Goal: Information Seeking & Learning: Learn about a topic

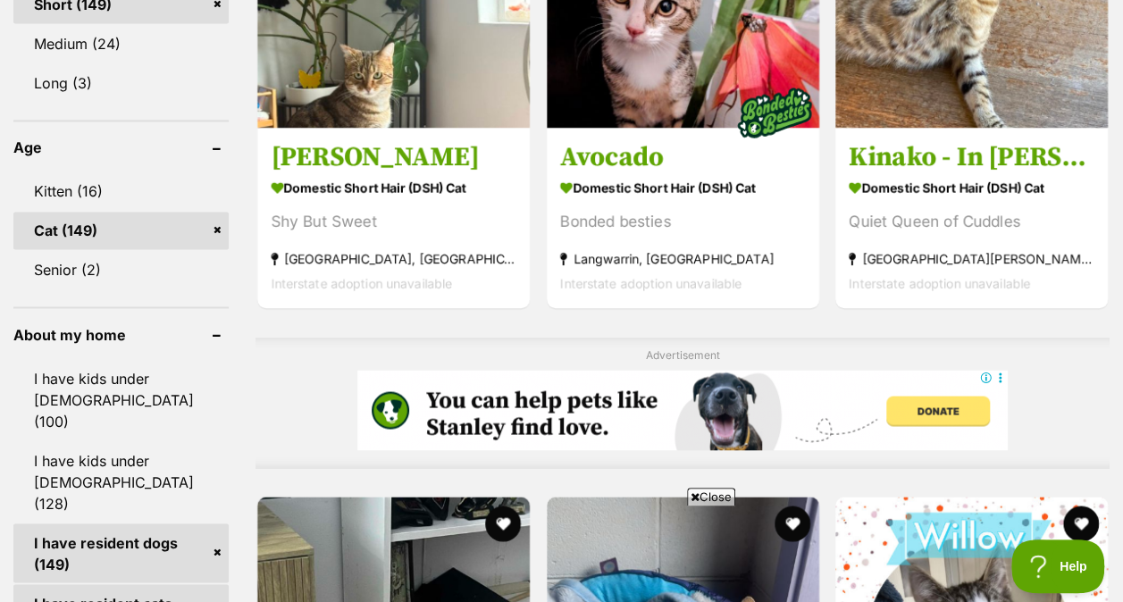
scroll to position [1363, 0]
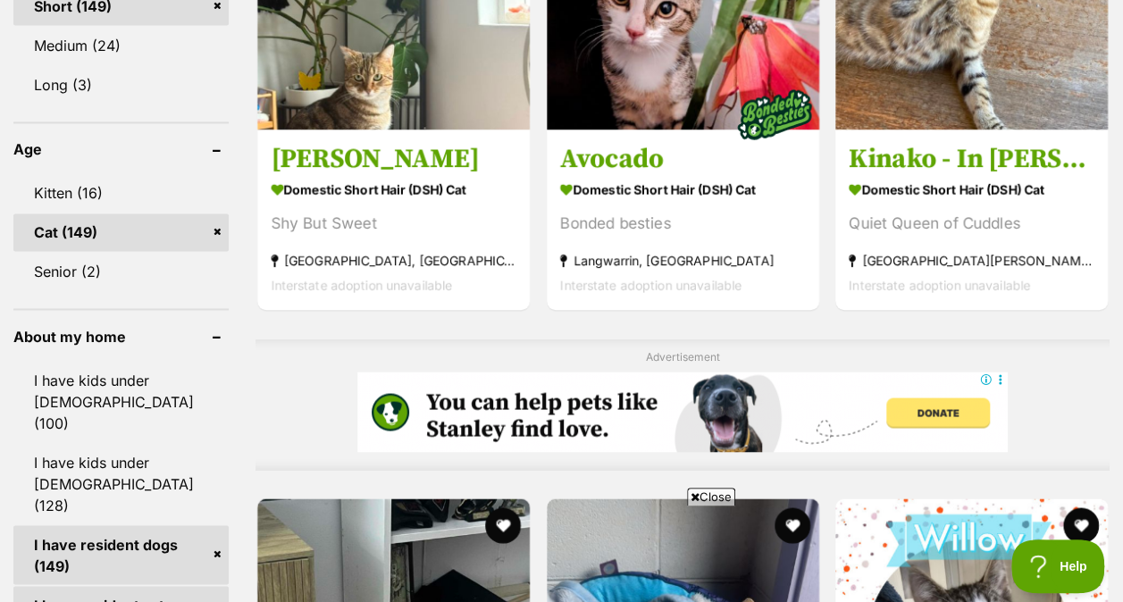
click at [152, 174] on link "Kitten (16)" at bounding box center [120, 193] width 215 height 38
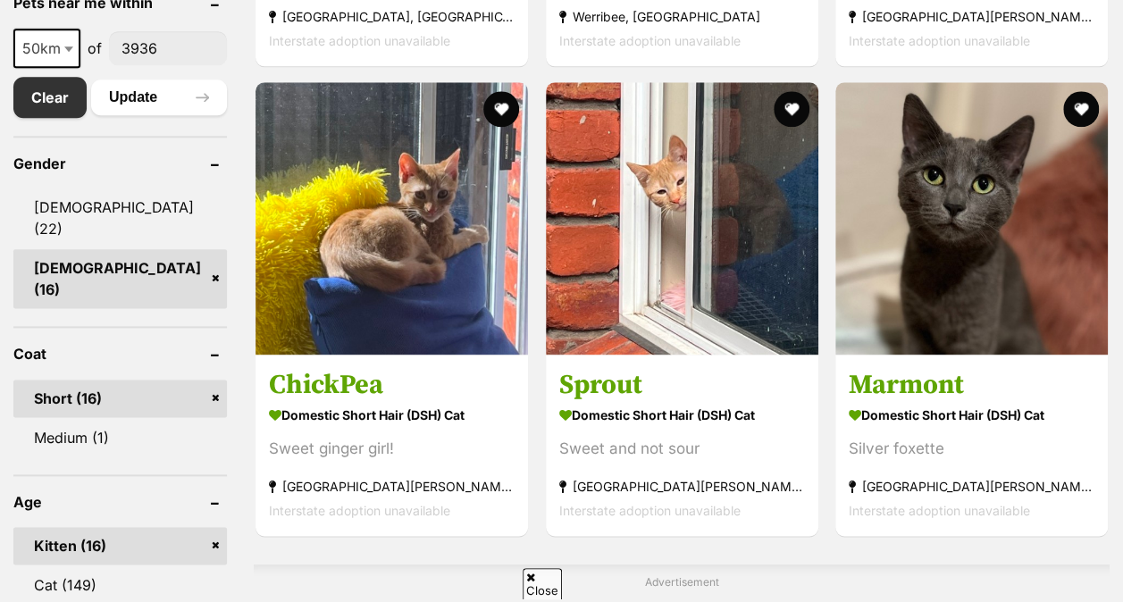
scroll to position [992, 0]
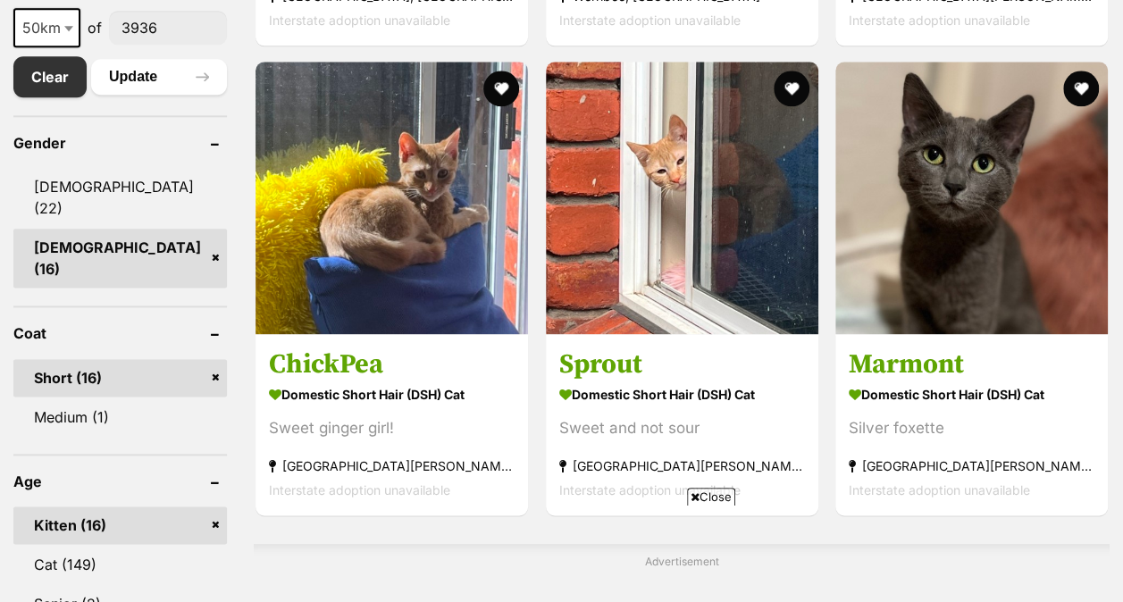
click at [218, 229] on link "[DEMOGRAPHIC_DATA] (16)" at bounding box center [120, 258] width 214 height 59
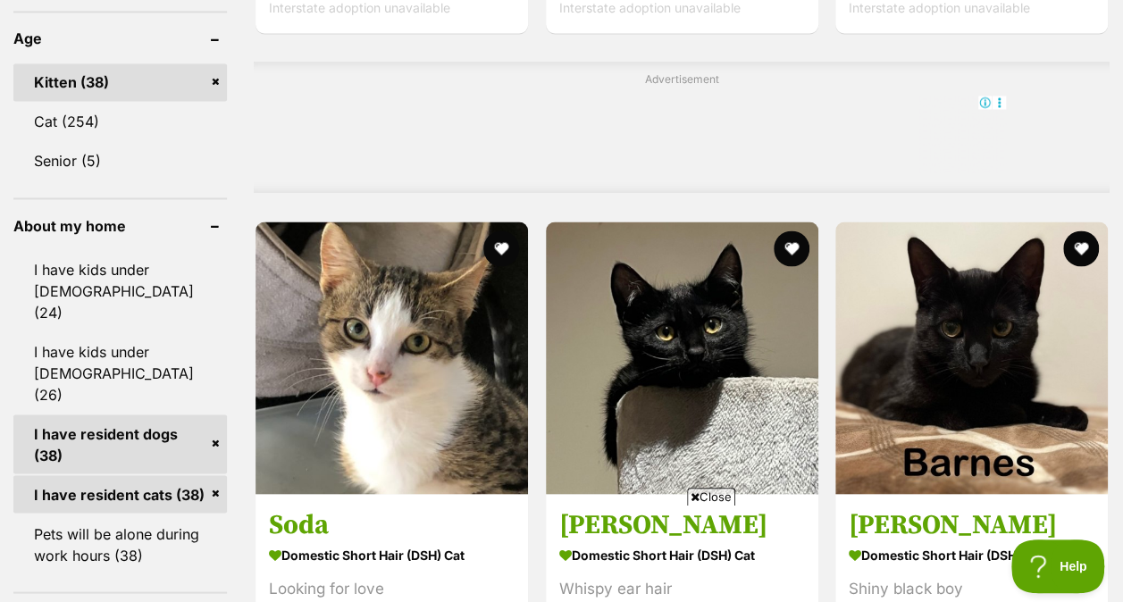
click at [222, 475] on link "I have resident cats (38)" at bounding box center [120, 494] width 214 height 38
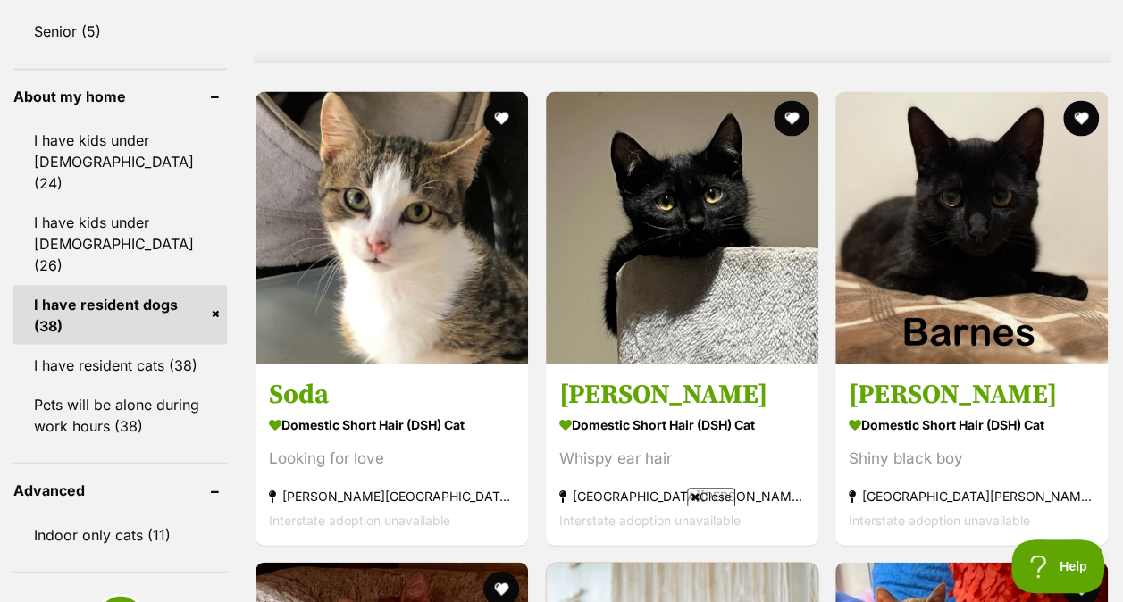
scroll to position [1605, 0]
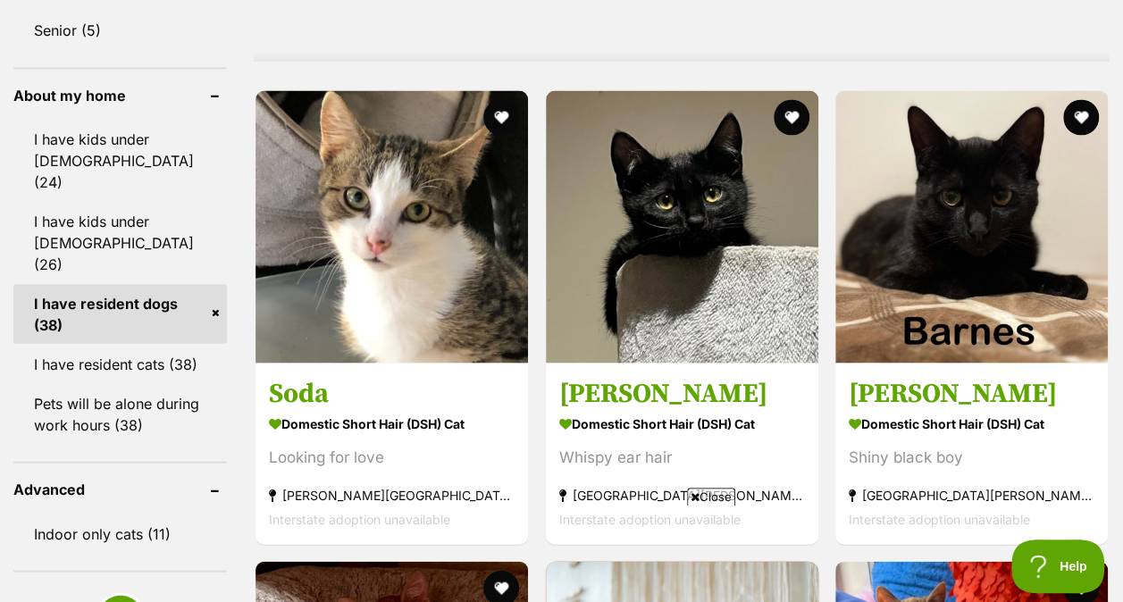
click at [218, 284] on link "I have resident dogs (38)" at bounding box center [120, 313] width 214 height 59
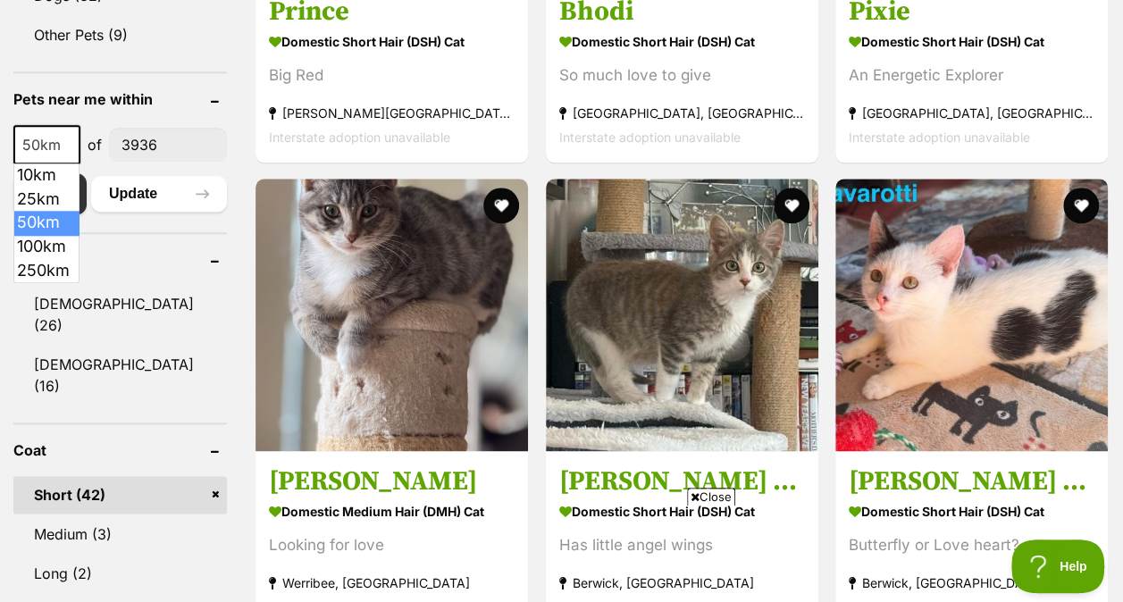
click at [58, 147] on span "50km" at bounding box center [46, 144] width 63 height 25
select select "100"
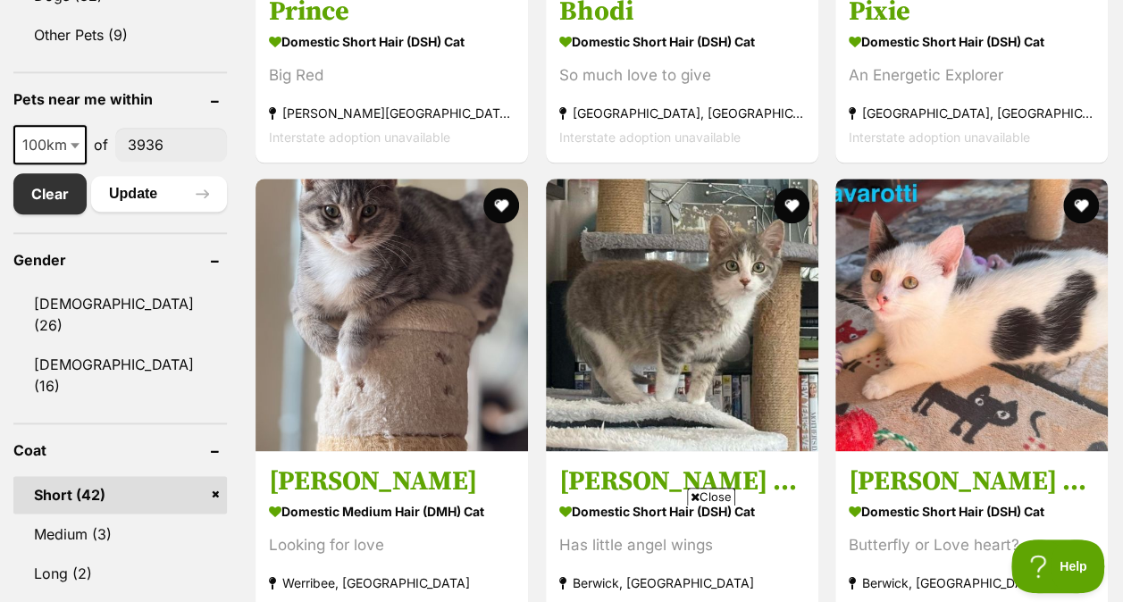
click at [72, 189] on link "Clear" at bounding box center [49, 193] width 73 height 41
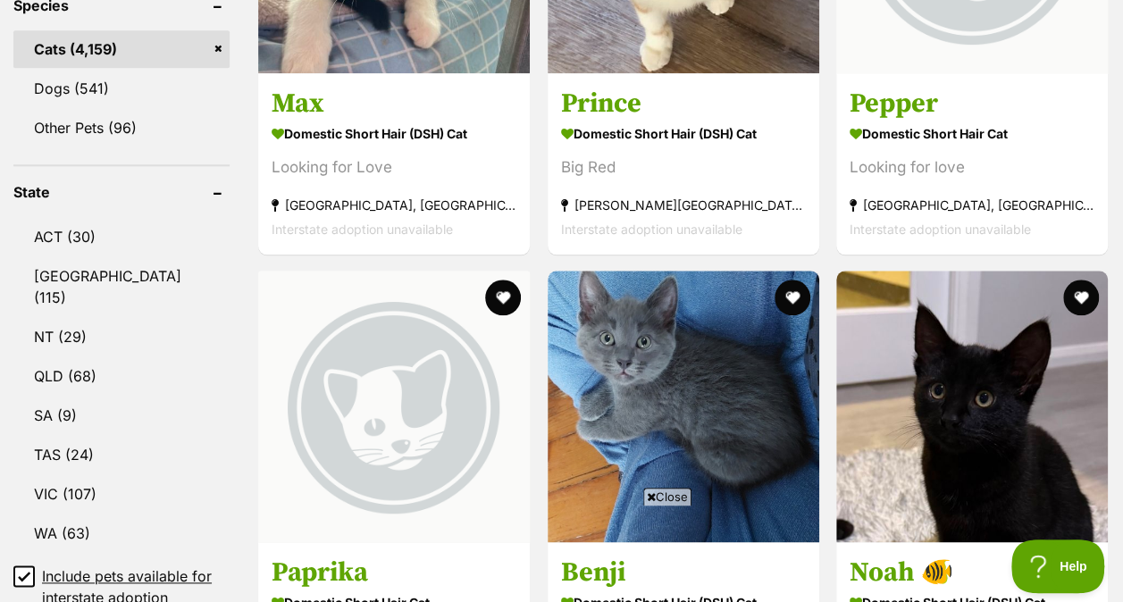
scroll to position [827, 0]
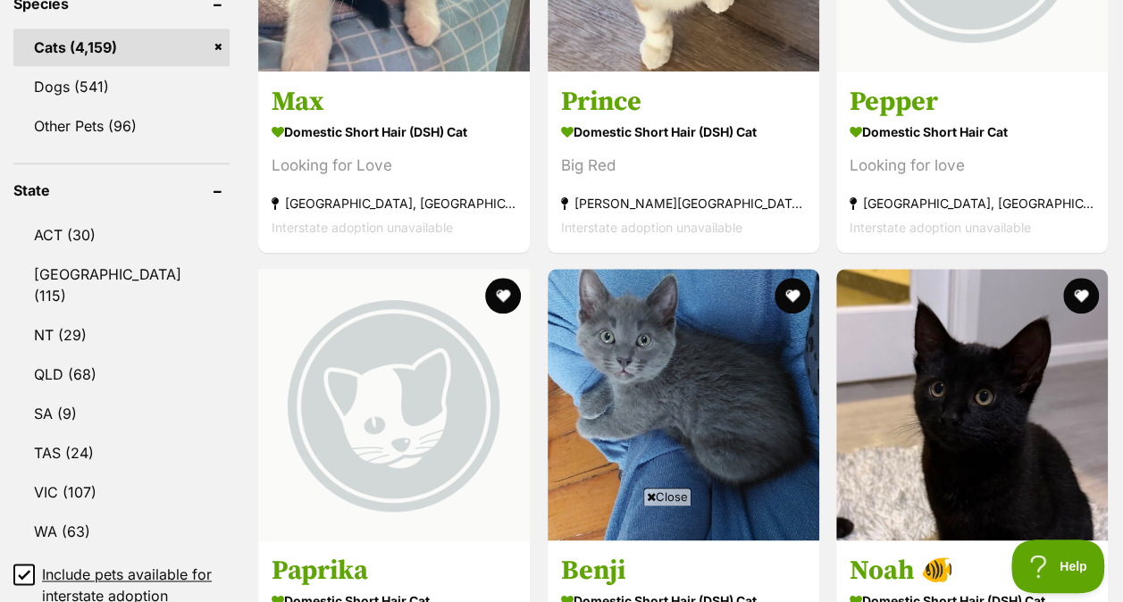
click at [107, 474] on link "VIC (107)" at bounding box center [121, 493] width 216 height 38
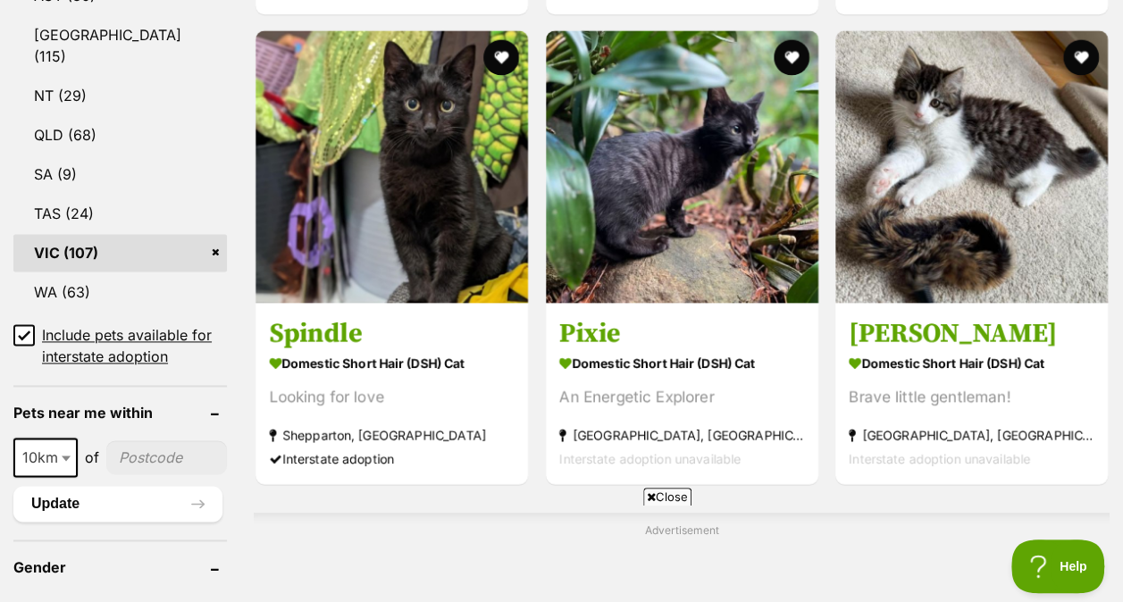
click at [23, 329] on icon at bounding box center [24, 335] width 13 height 13
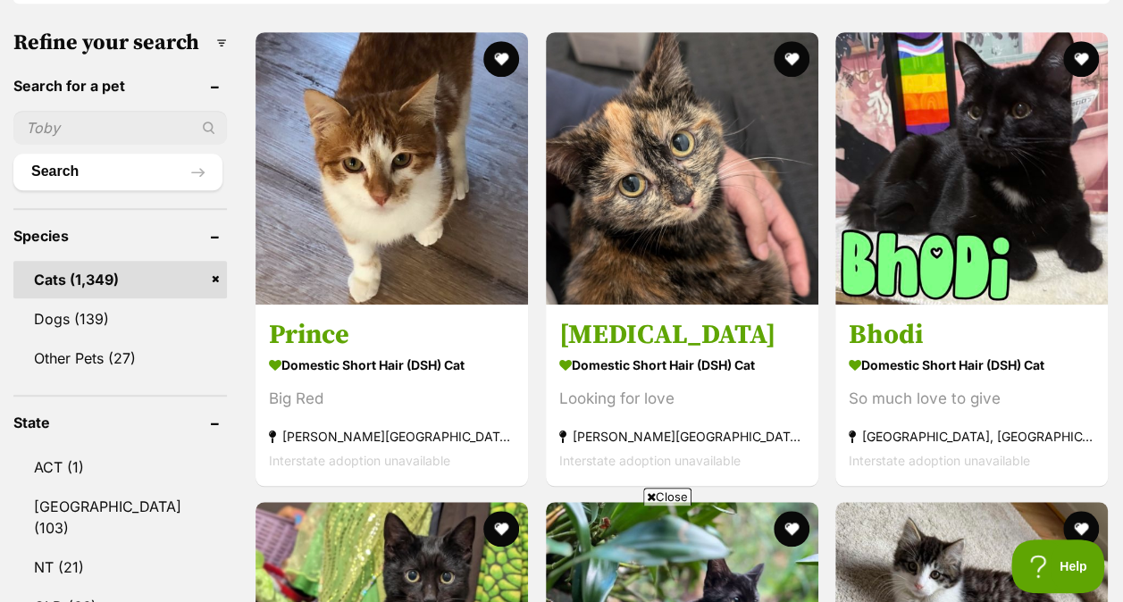
scroll to position [552, 0]
click at [675, 495] on span "Close" at bounding box center [667, 497] width 48 height 18
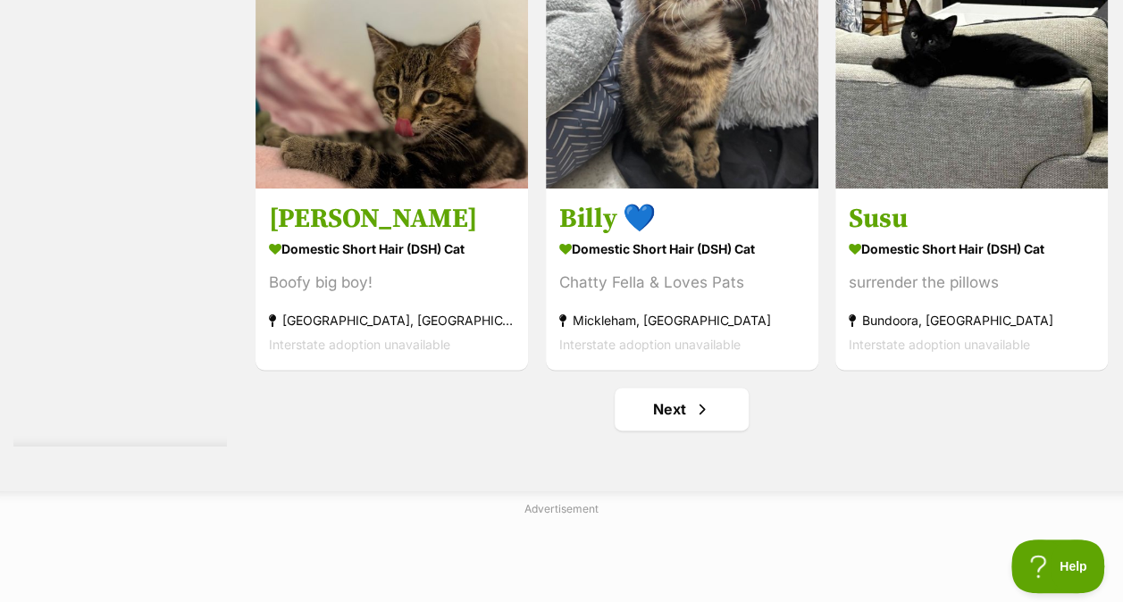
scroll to position [11151, 0]
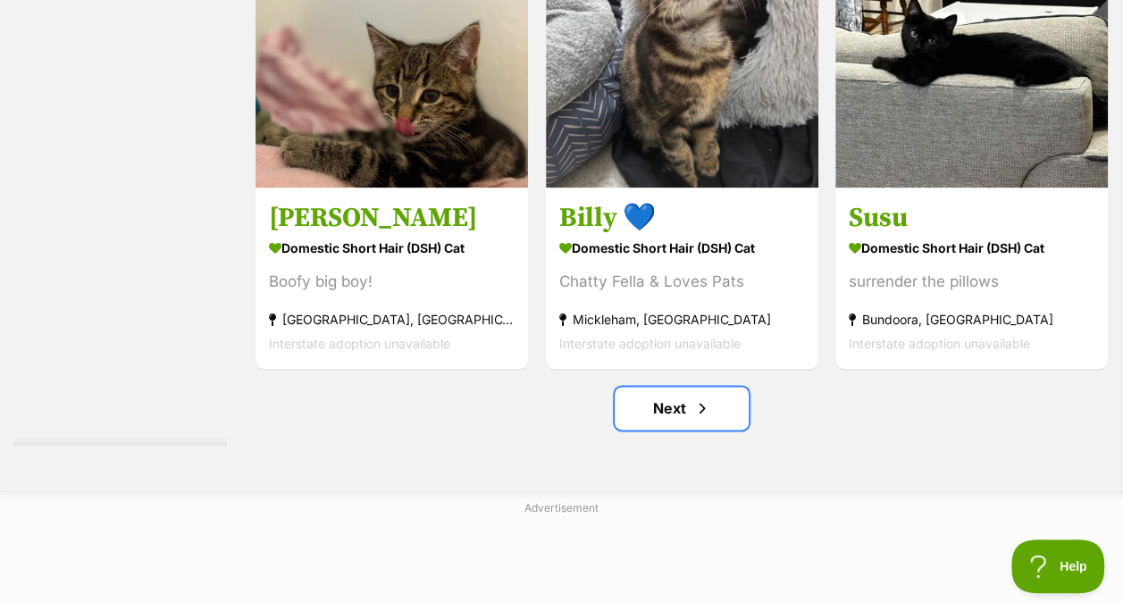
click at [712, 421] on link "Next" at bounding box center [682, 408] width 134 height 43
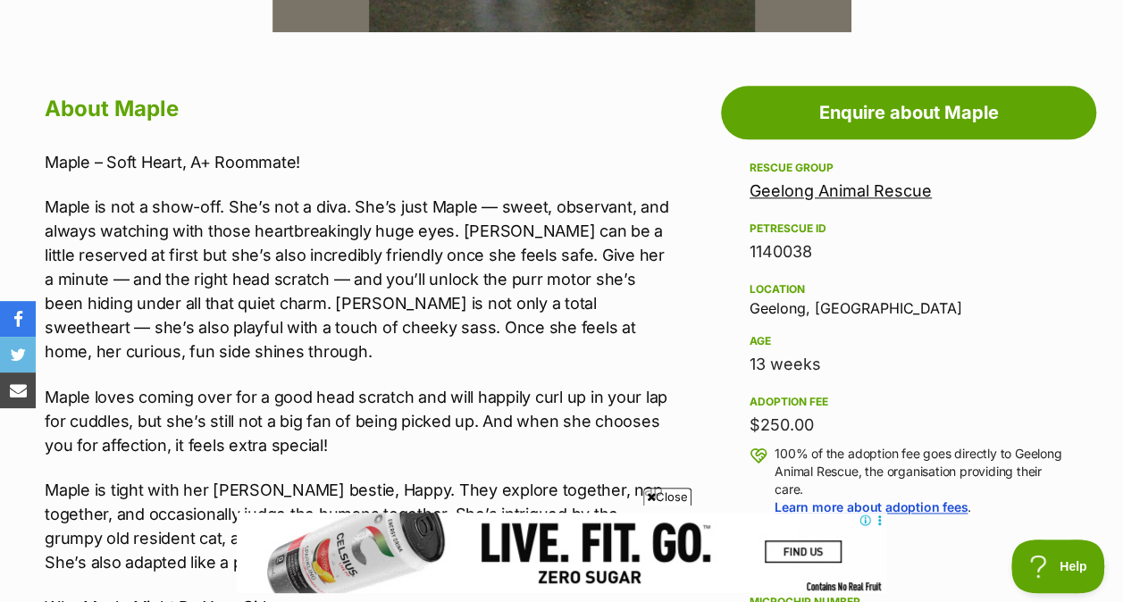
scroll to position [920, 0]
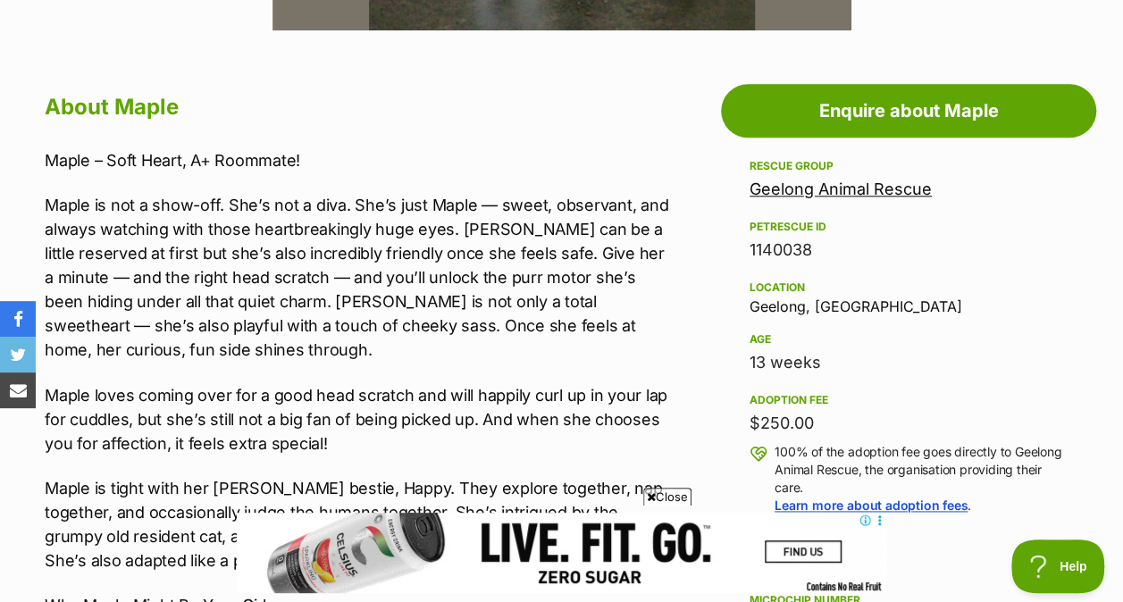
click at [652, 490] on span "Close" at bounding box center [667, 497] width 48 height 18
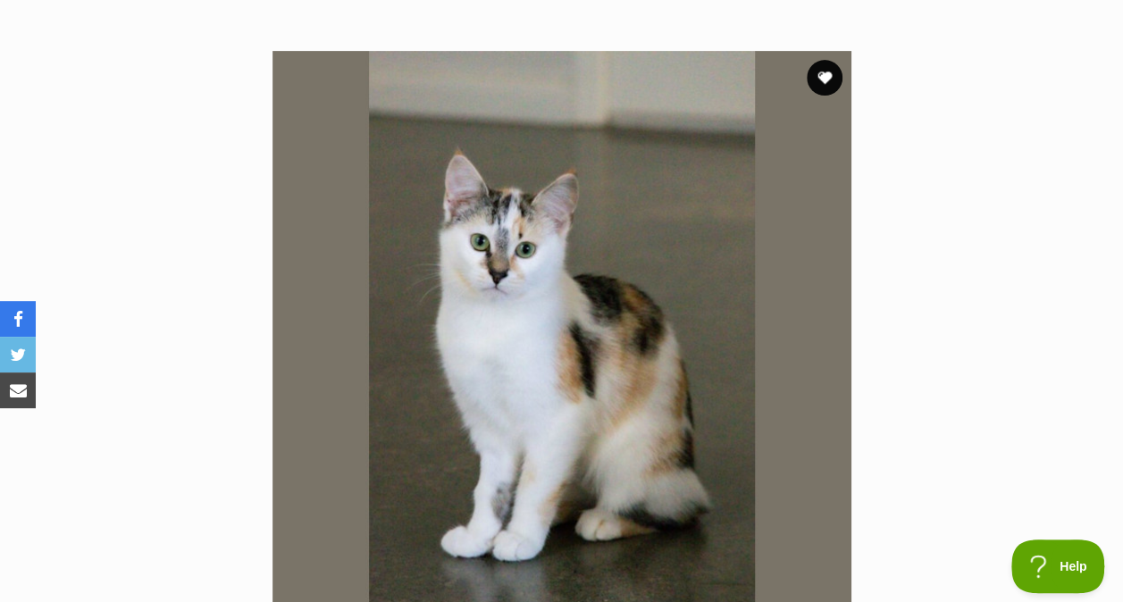
scroll to position [0, 0]
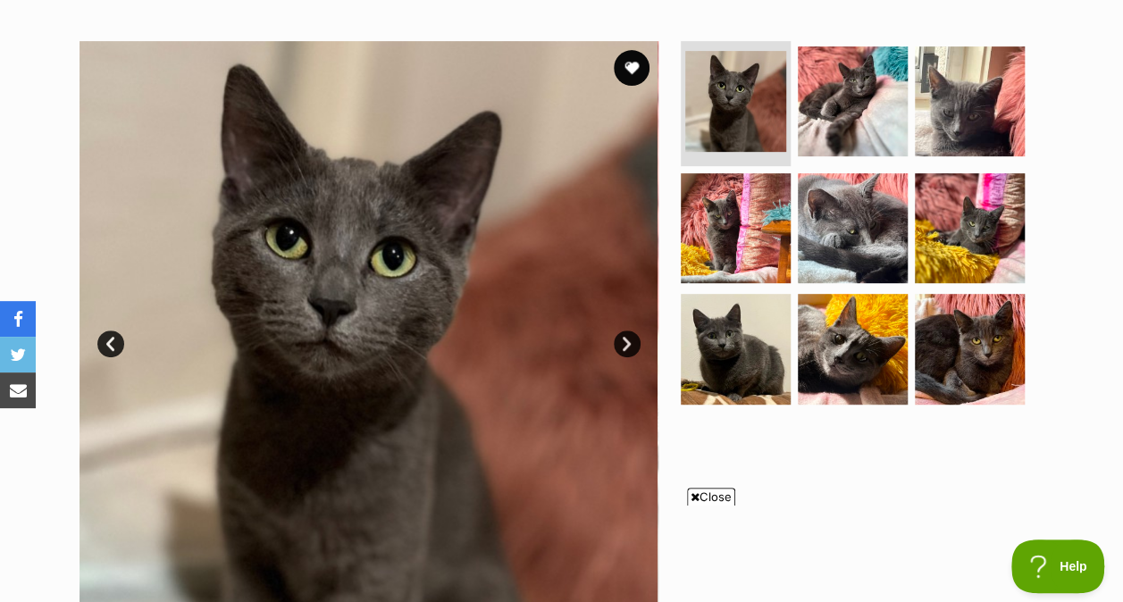
scroll to position [329, 0]
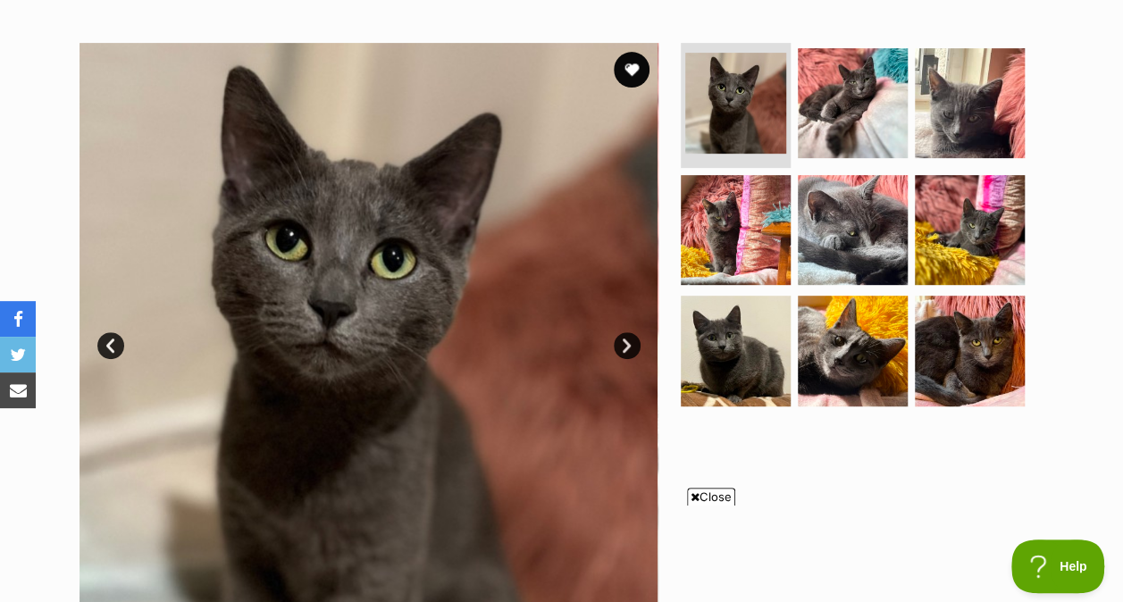
click at [692, 359] on img at bounding box center [736, 351] width 110 height 110
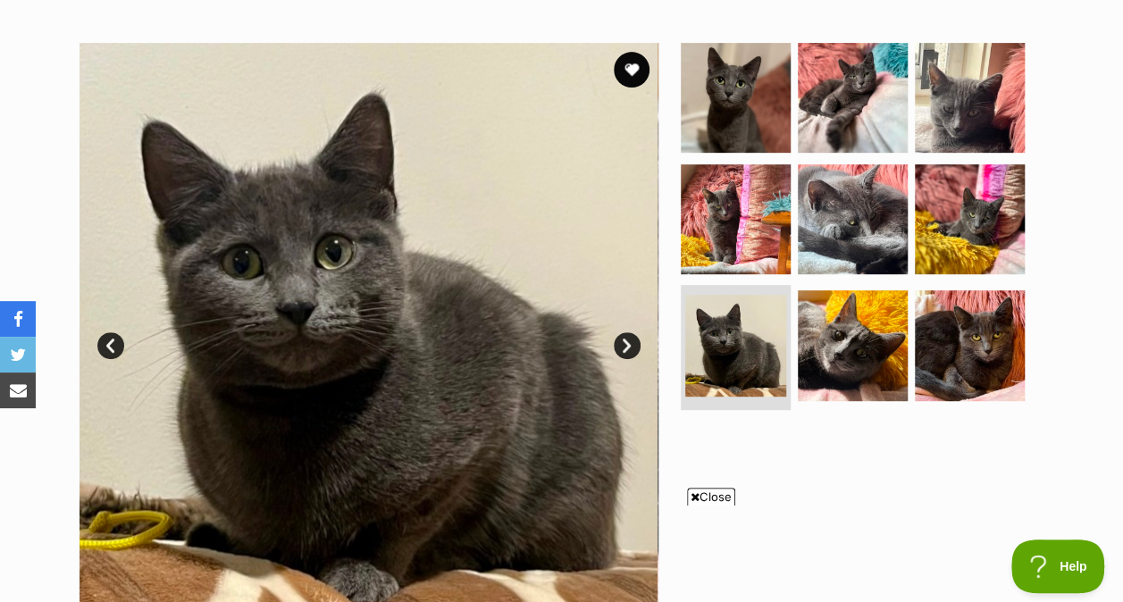
click at [837, 359] on img at bounding box center [853, 345] width 110 height 110
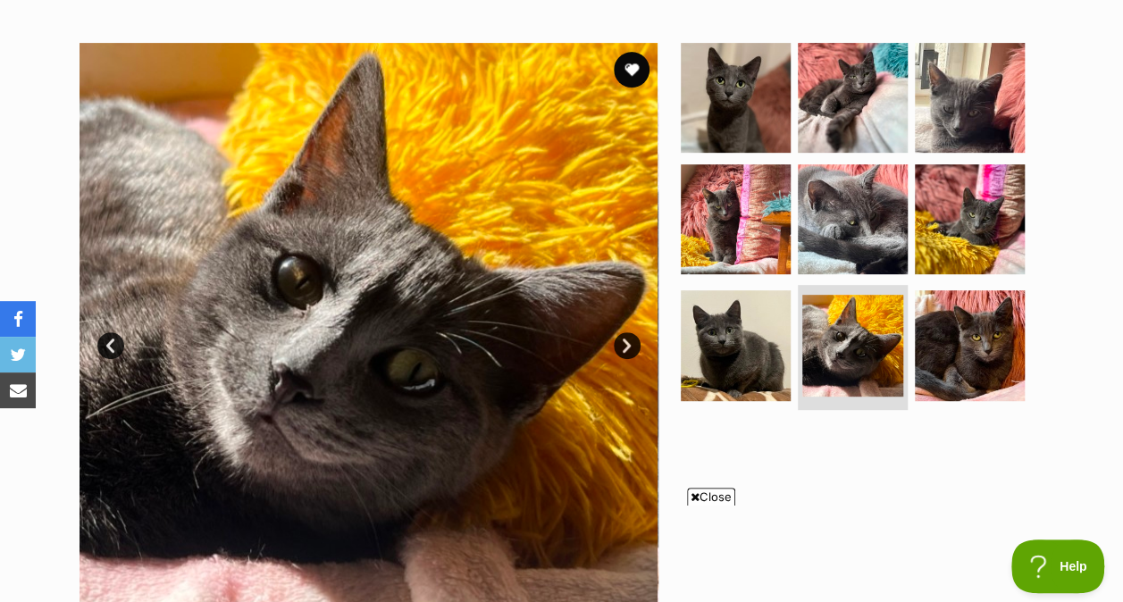
click at [749, 109] on img at bounding box center [736, 98] width 110 height 110
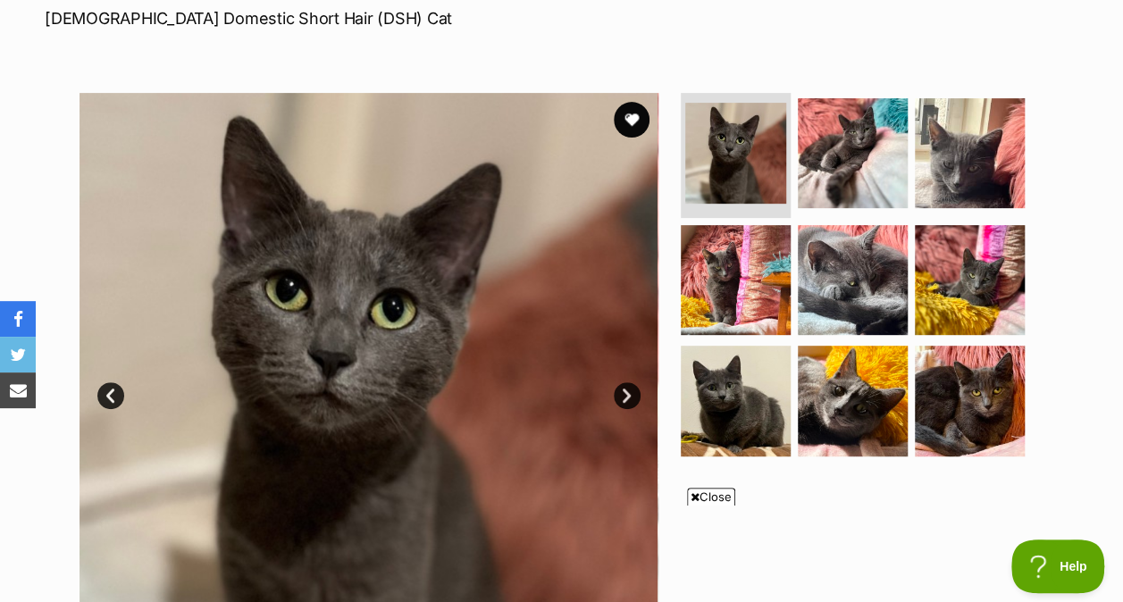
scroll to position [350, 0]
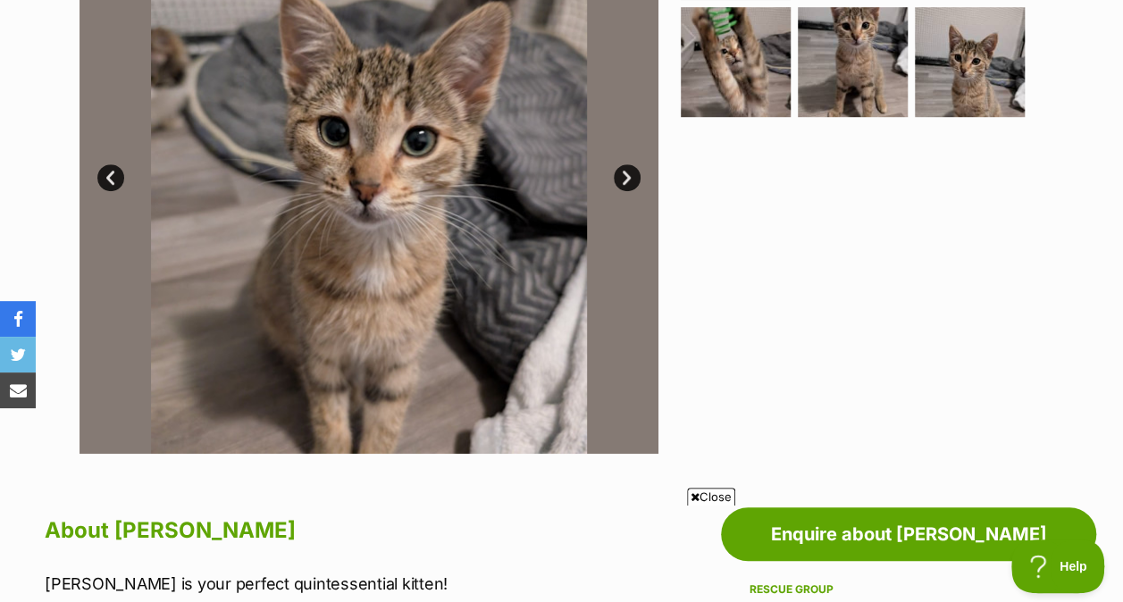
scroll to position [495, 0]
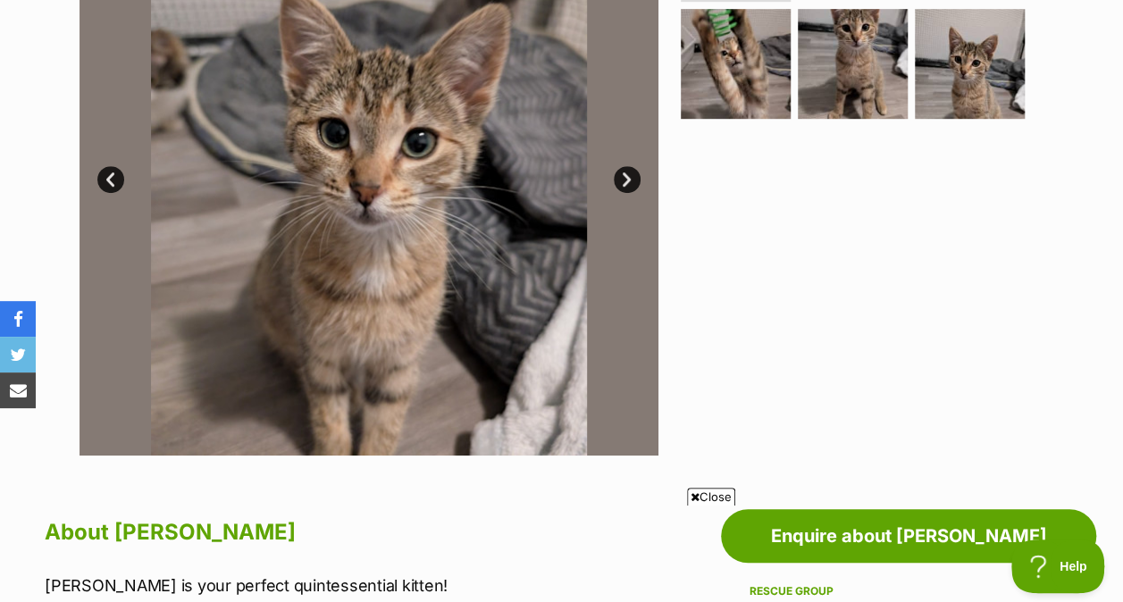
click at [831, 116] on img at bounding box center [853, 64] width 110 height 110
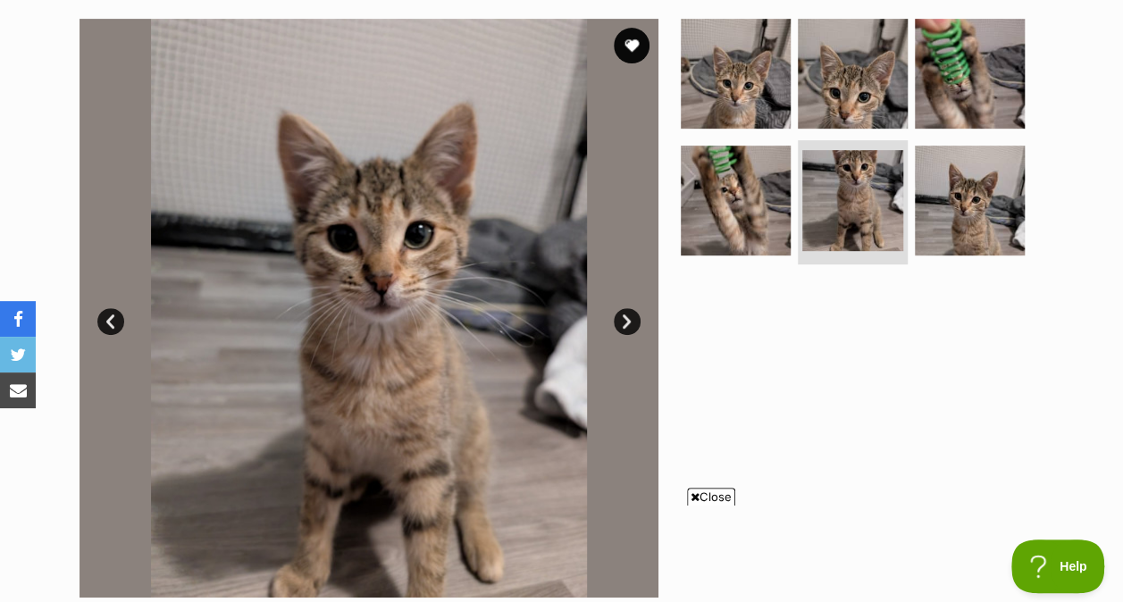
scroll to position [352, 0]
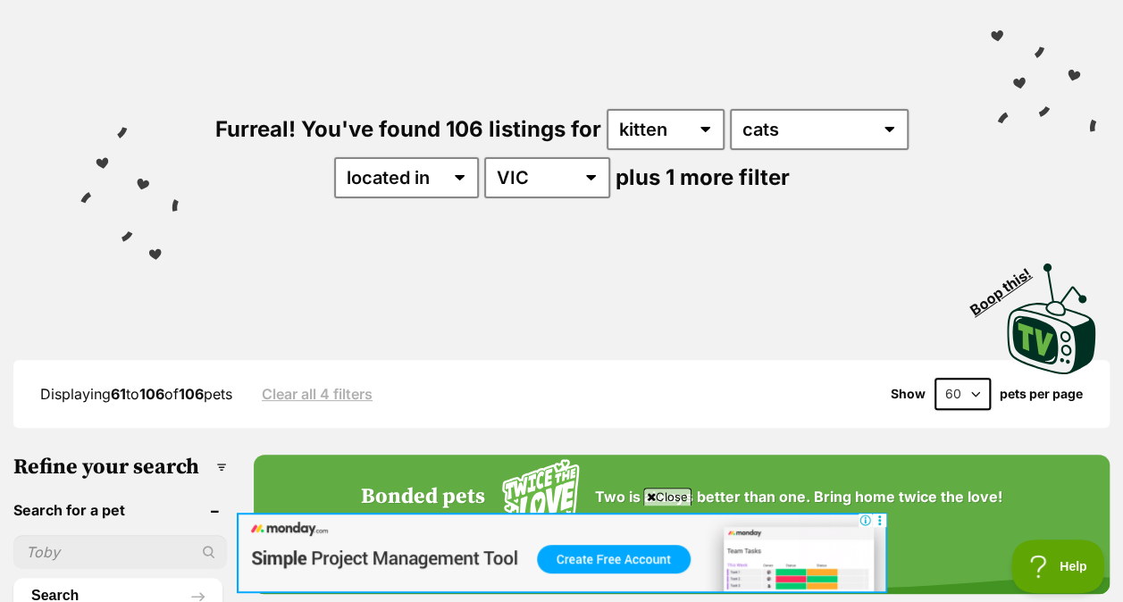
click at [661, 499] on span "Close" at bounding box center [667, 497] width 48 height 18
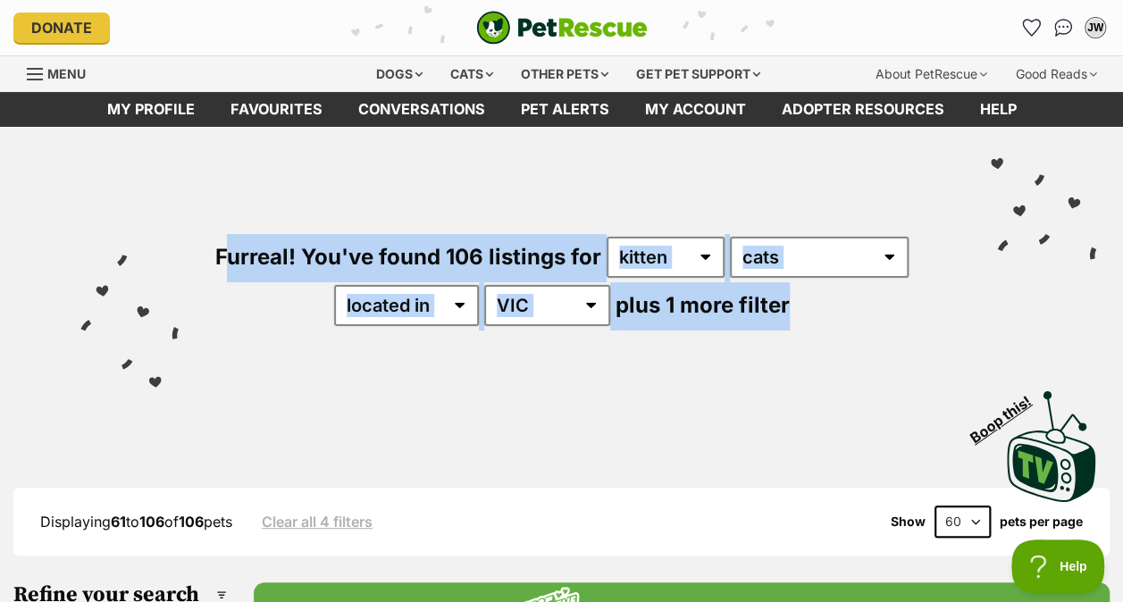
drag, startPoint x: 203, startPoint y: 233, endPoint x: 860, endPoint y: 353, distance: 668.4
click at [860, 353] on div "Furreal! You've found 106 listings for any age kitten adult senior any type of …" at bounding box center [562, 251] width 1070 height 248
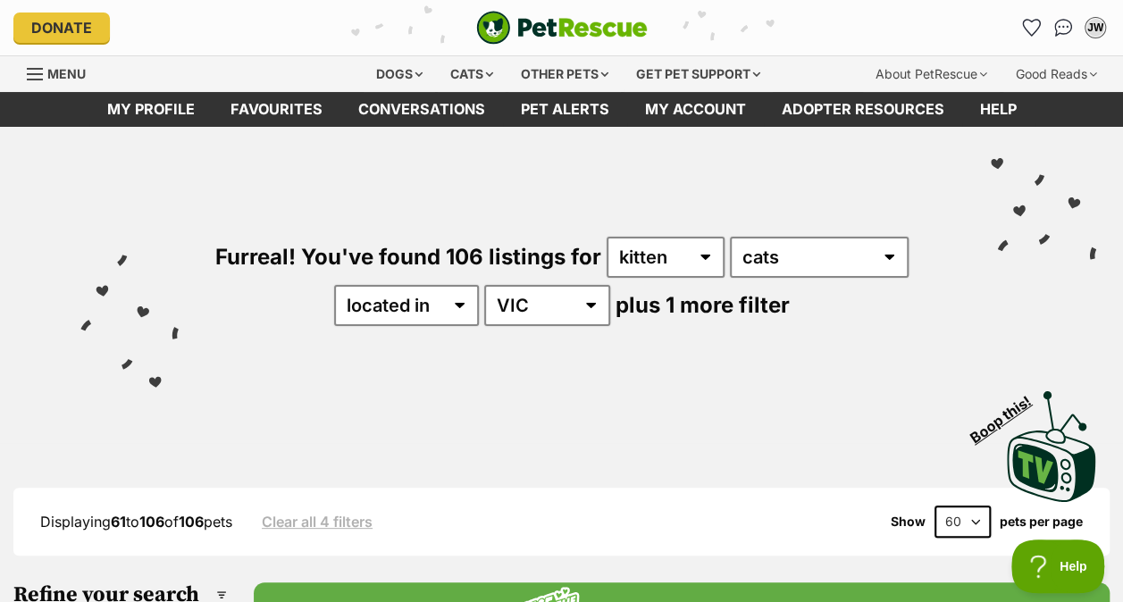
click at [663, 434] on div "Visit PetRescue TV (external site) Boop this!" at bounding box center [562, 440] width 1070 height 130
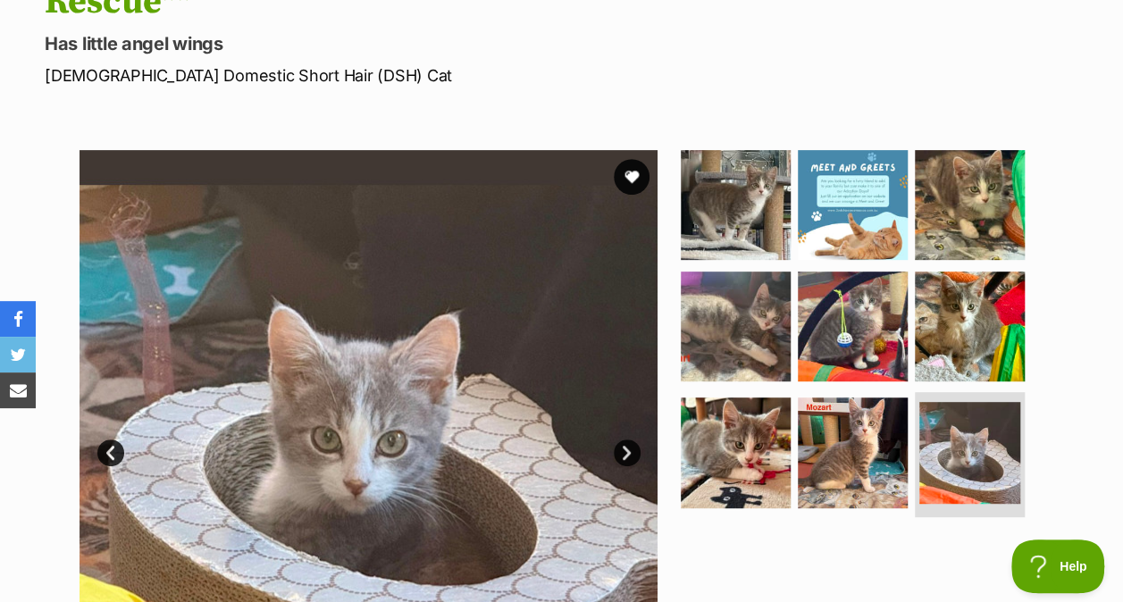
scroll to position [215, 0]
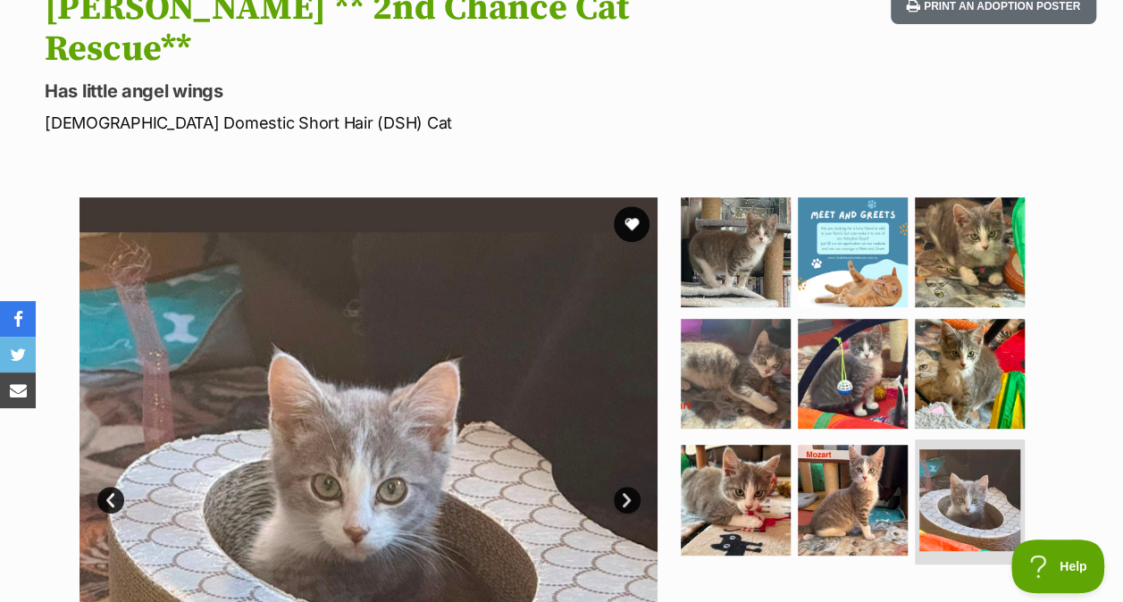
click at [733, 334] on img at bounding box center [736, 374] width 110 height 110
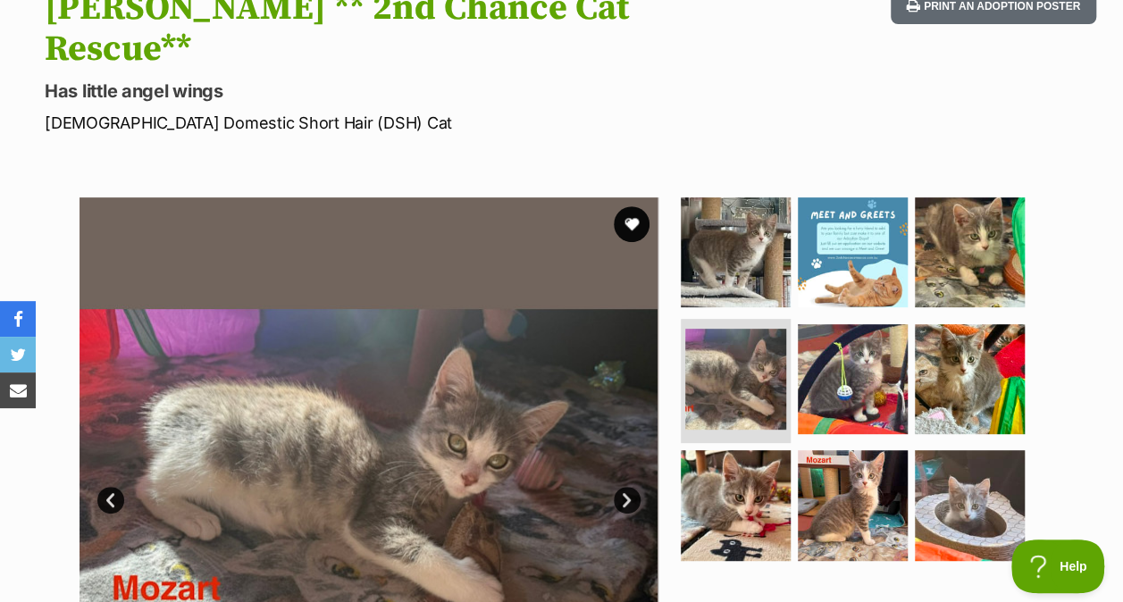
click at [724, 232] on img at bounding box center [736, 252] width 110 height 110
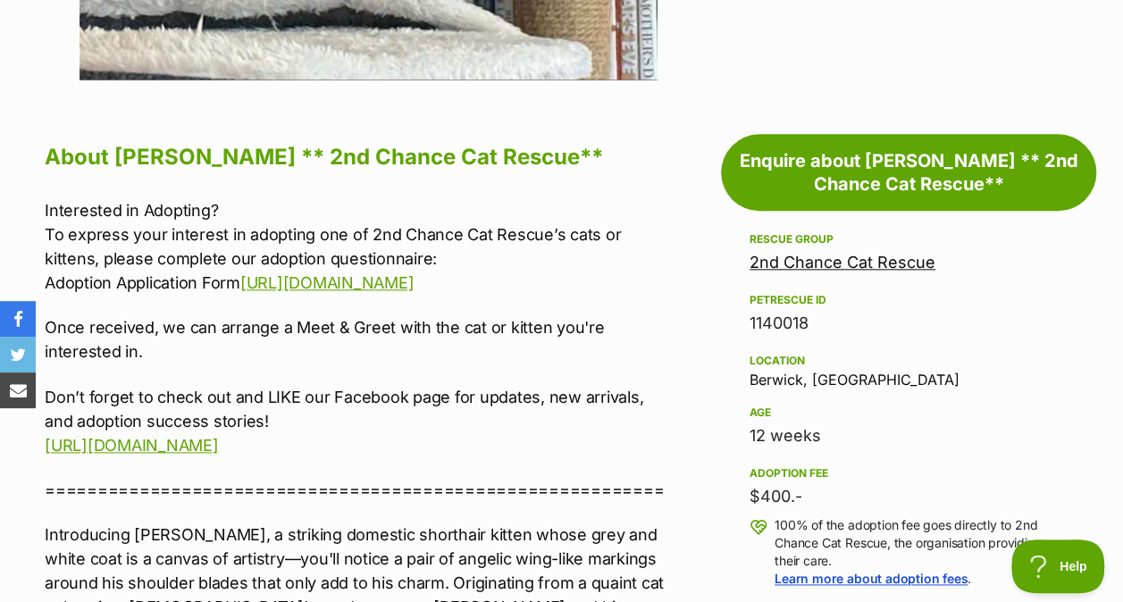
scroll to position [697, 0]
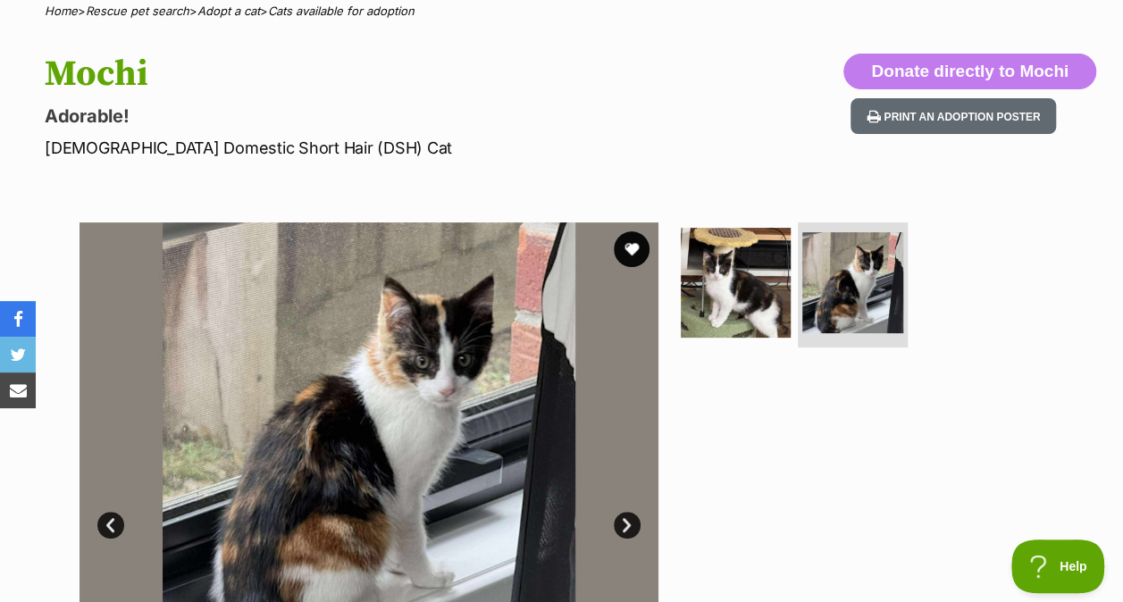
scroll to position [150, 0]
click at [727, 251] on img at bounding box center [736, 282] width 110 height 110
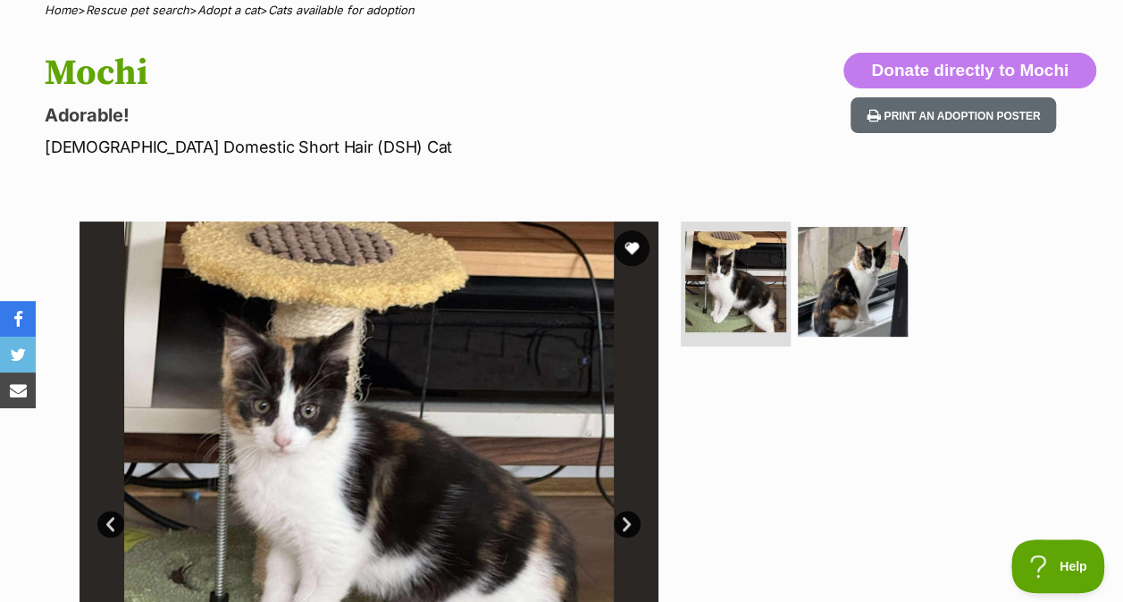
scroll to position [389, 0]
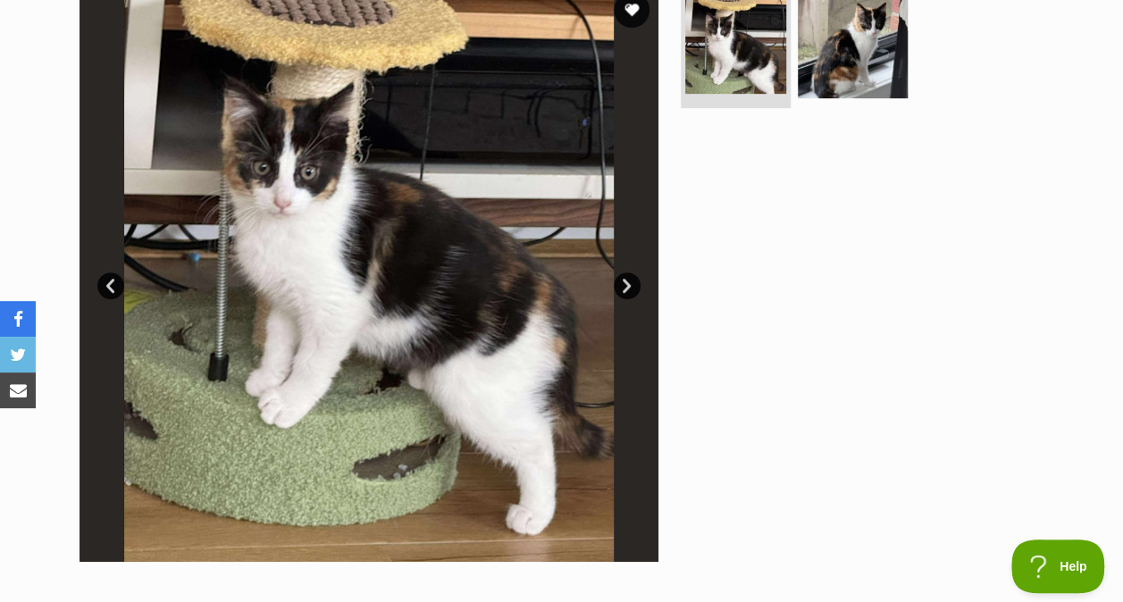
click at [807, 88] on img at bounding box center [853, 43] width 110 height 110
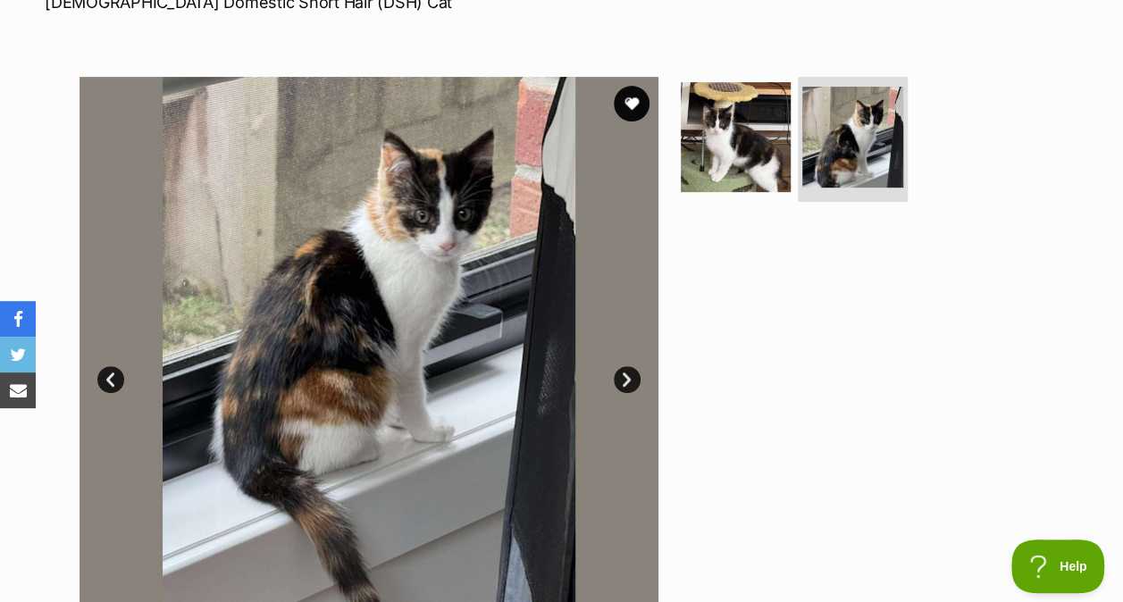
scroll to position [293, 0]
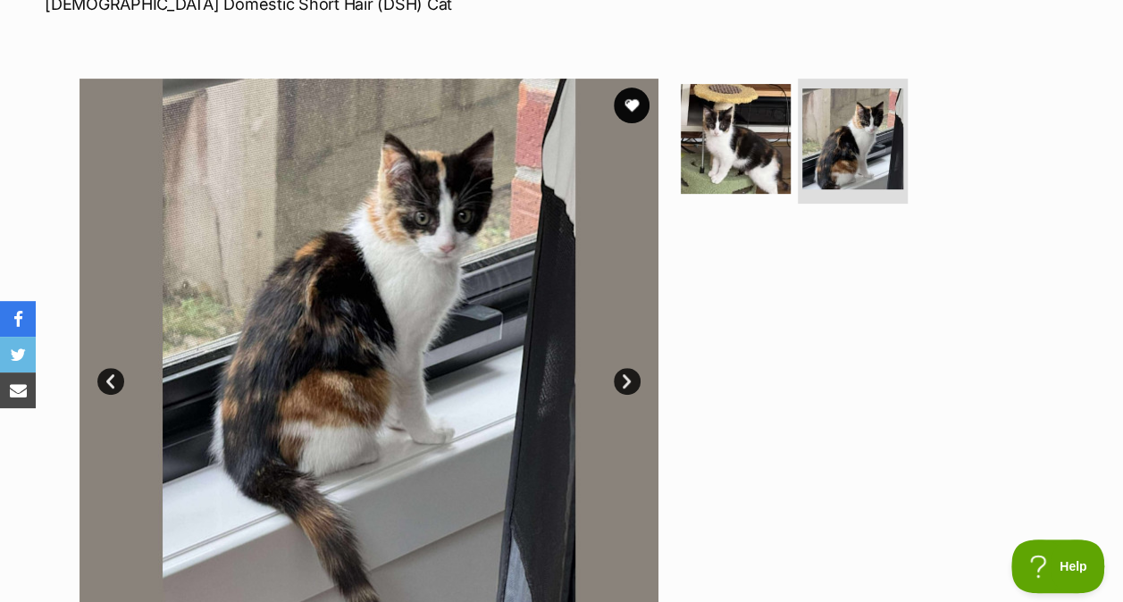
click at [738, 191] on img at bounding box center [736, 139] width 110 height 110
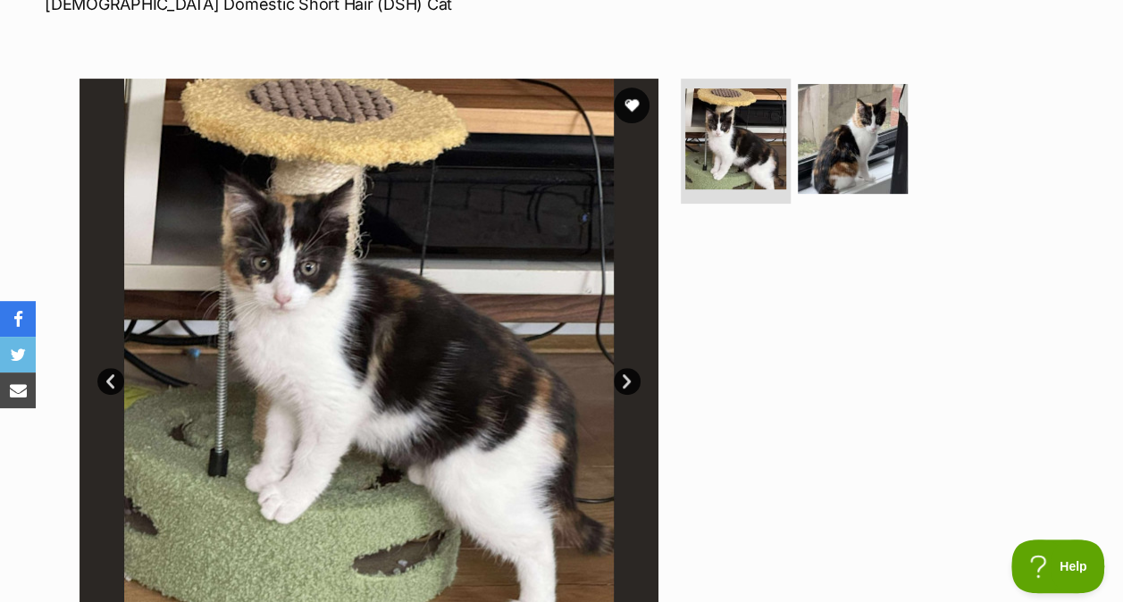
click at [868, 96] on img at bounding box center [853, 139] width 110 height 110
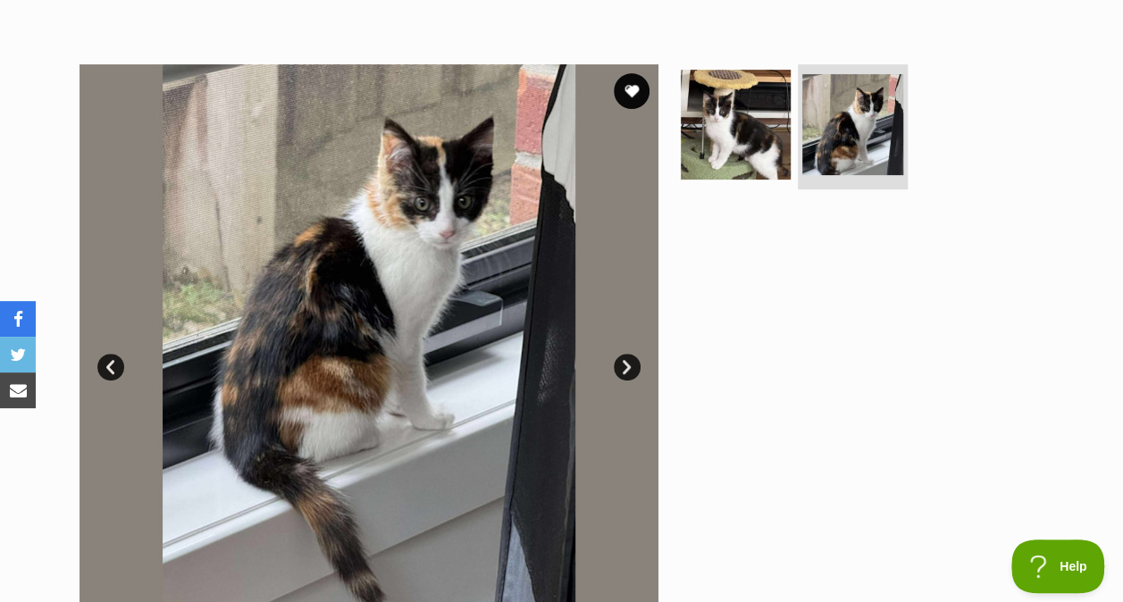
scroll to position [308, 0]
click at [751, 114] on img at bounding box center [736, 124] width 110 height 110
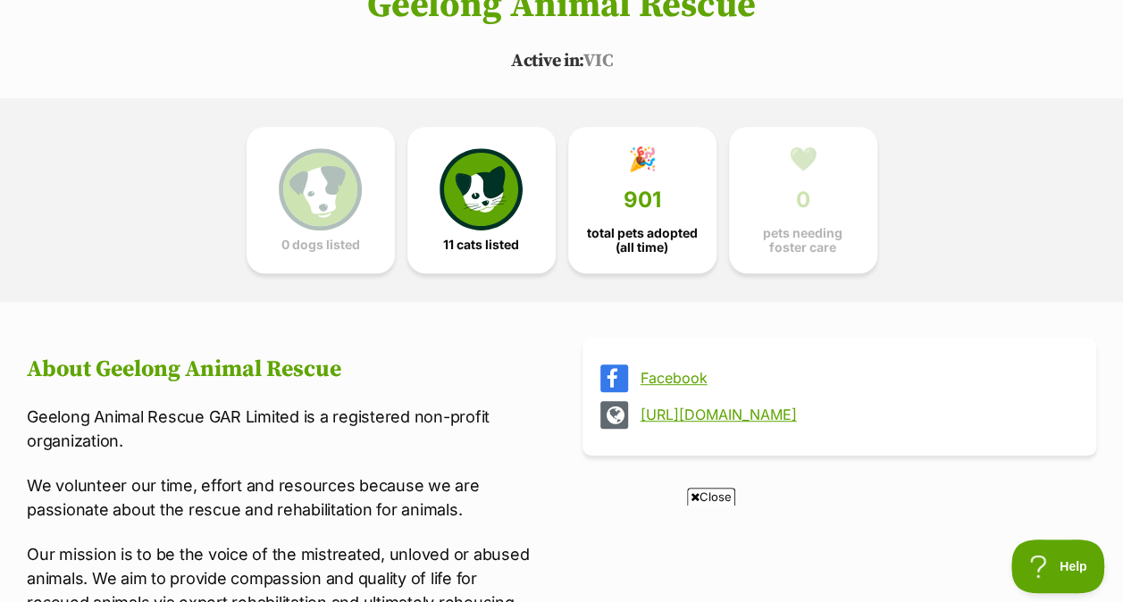
scroll to position [347, 0]
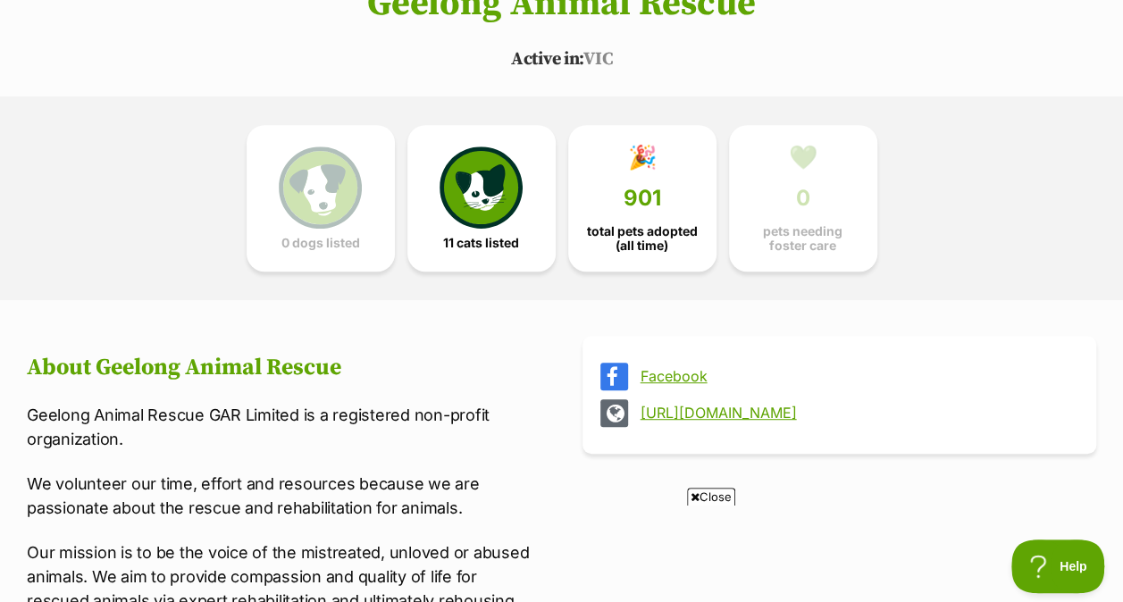
click at [764, 411] on link "[URL][DOMAIN_NAME]" at bounding box center [856, 413] width 432 height 16
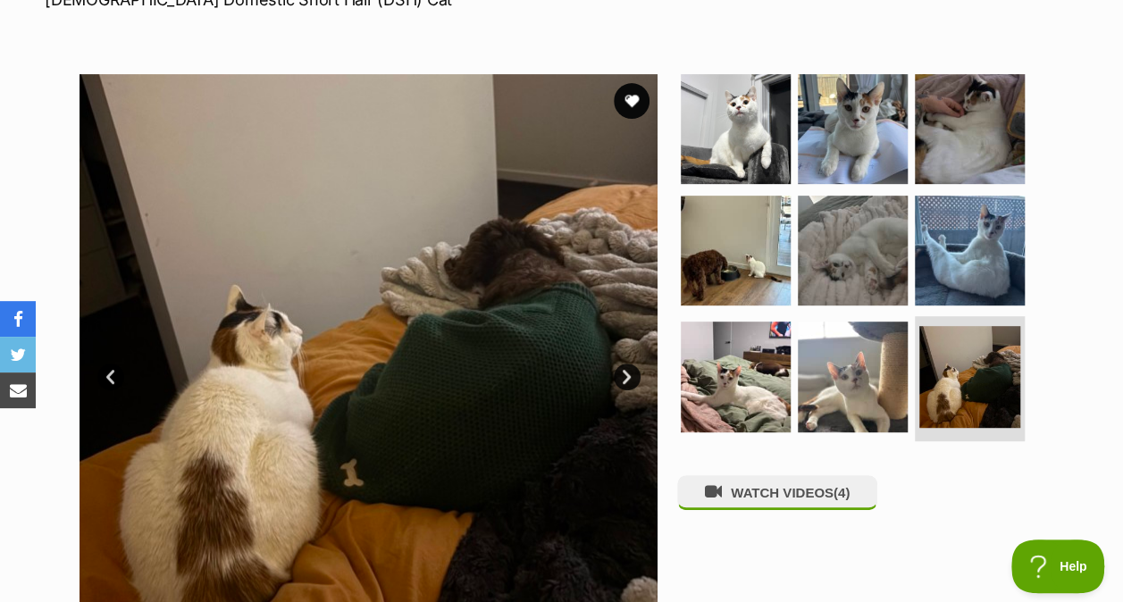
scroll to position [294, 0]
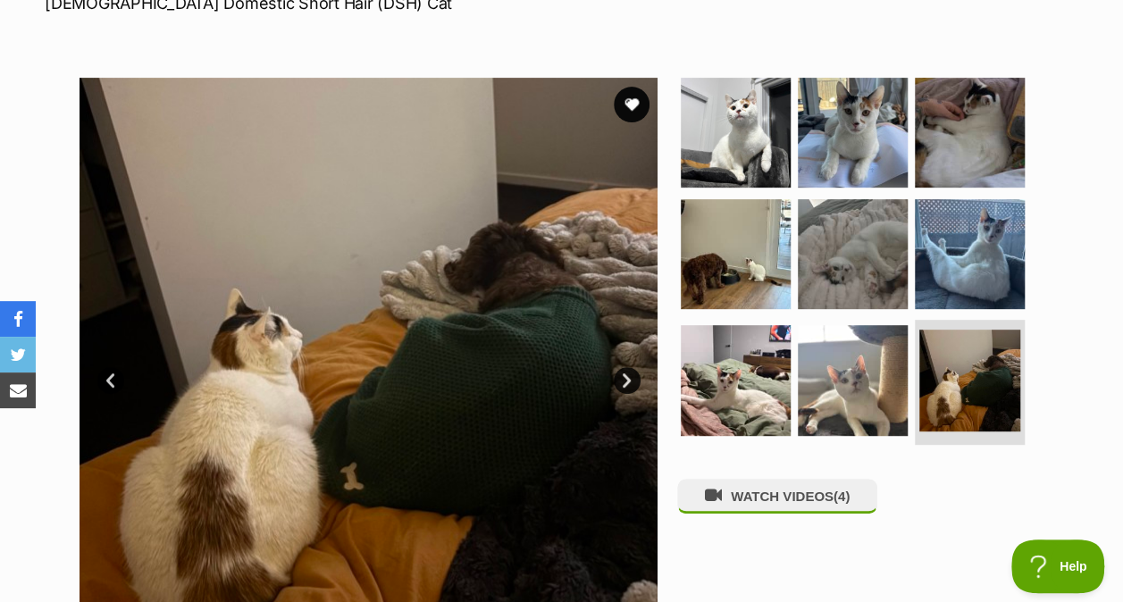
click at [764, 134] on img at bounding box center [736, 133] width 110 height 110
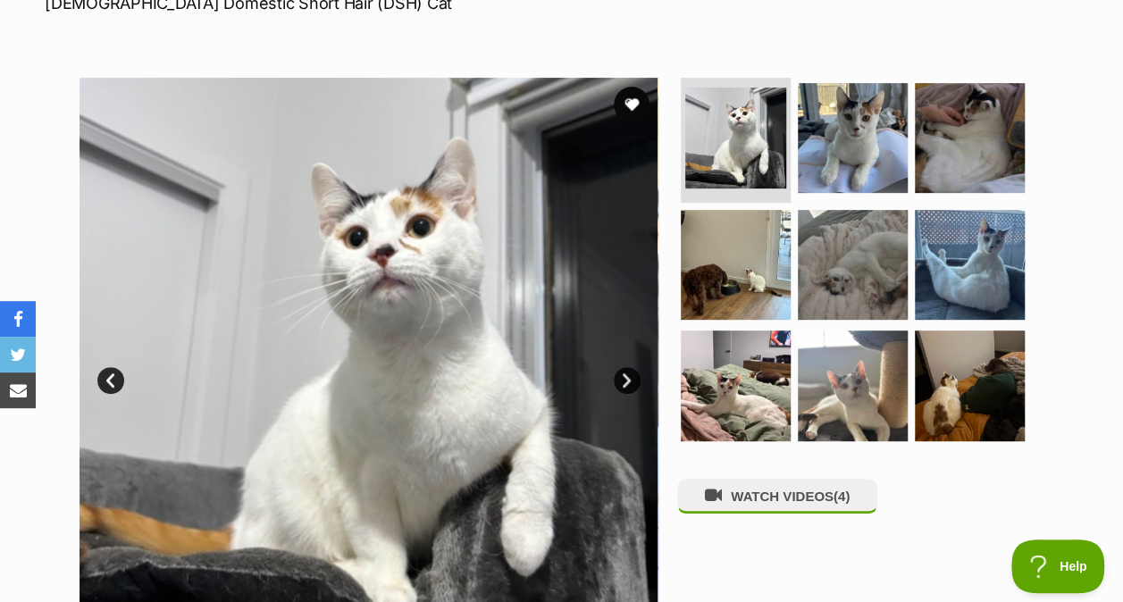
click at [849, 138] on img at bounding box center [853, 138] width 110 height 110
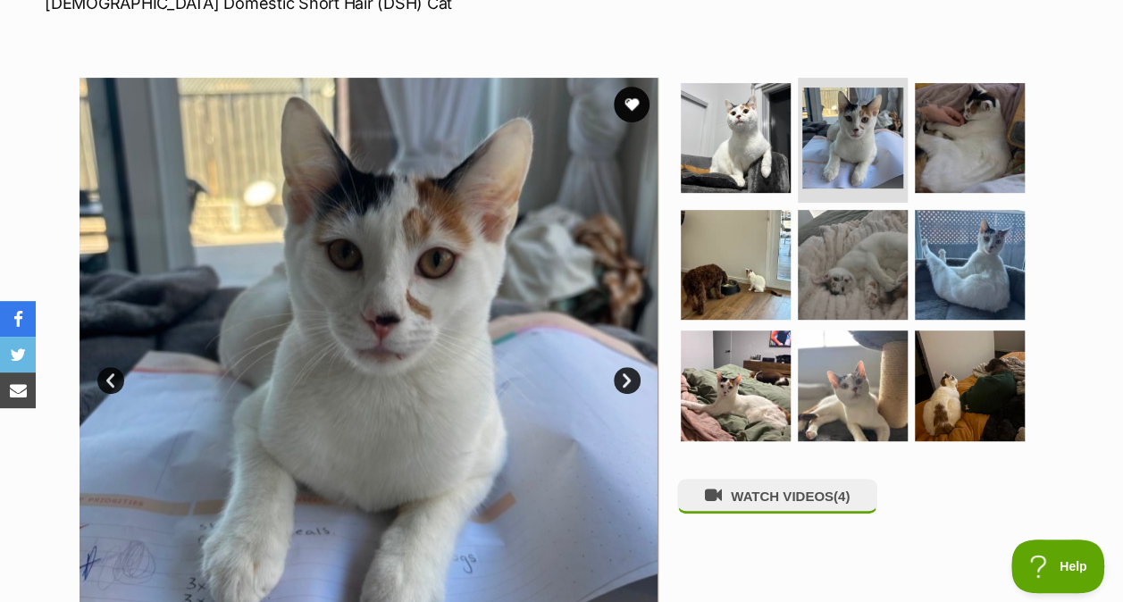
click at [747, 292] on img at bounding box center [736, 265] width 110 height 110
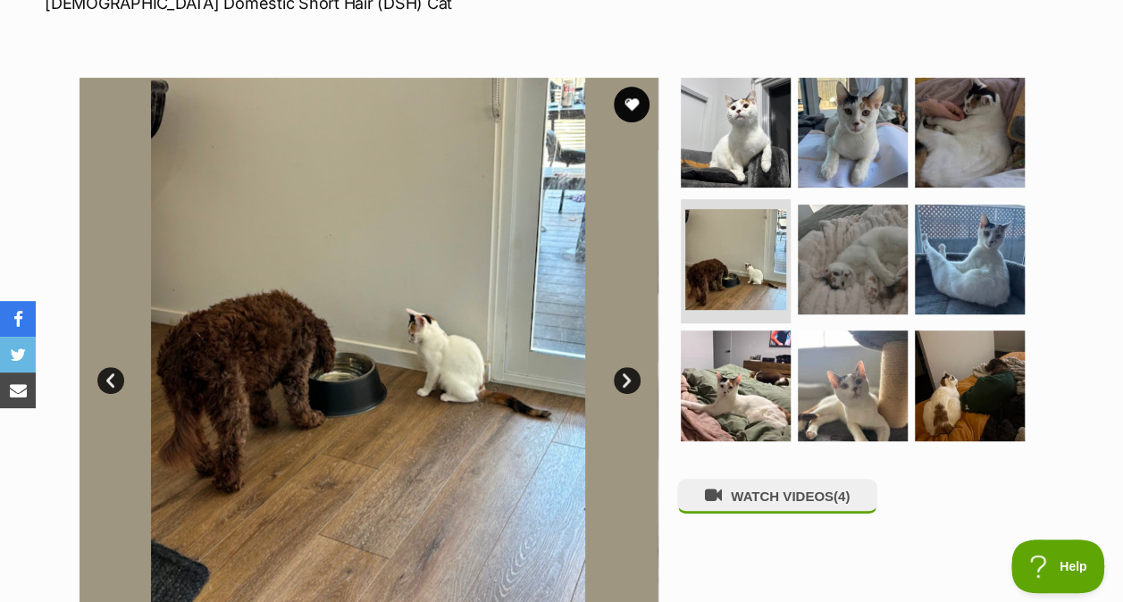
click at [769, 373] on img at bounding box center [736, 386] width 110 height 110
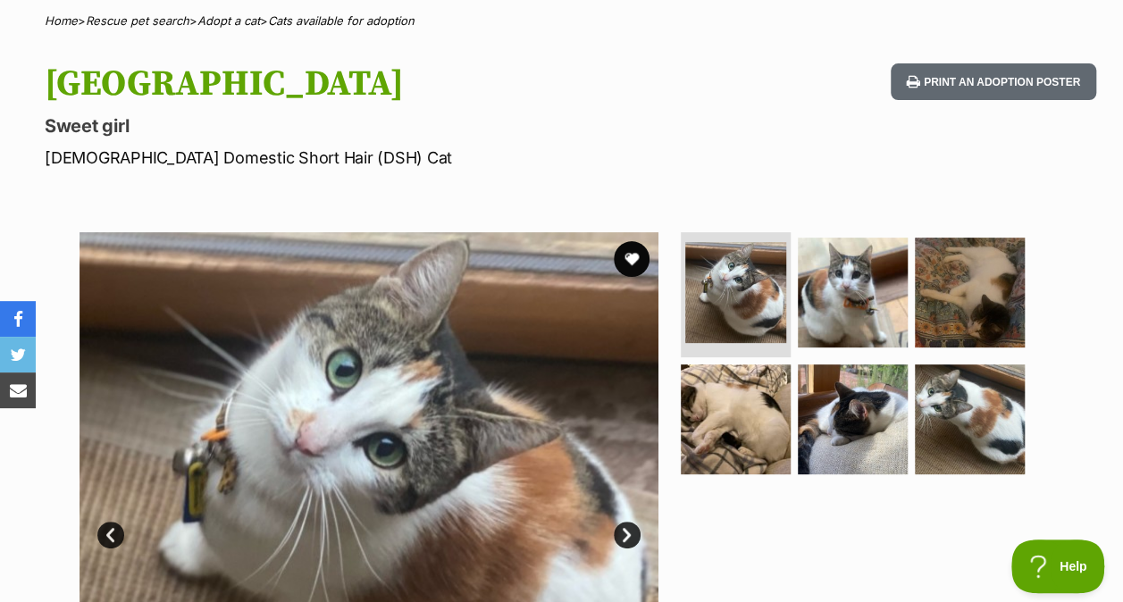
scroll to position [140, 0]
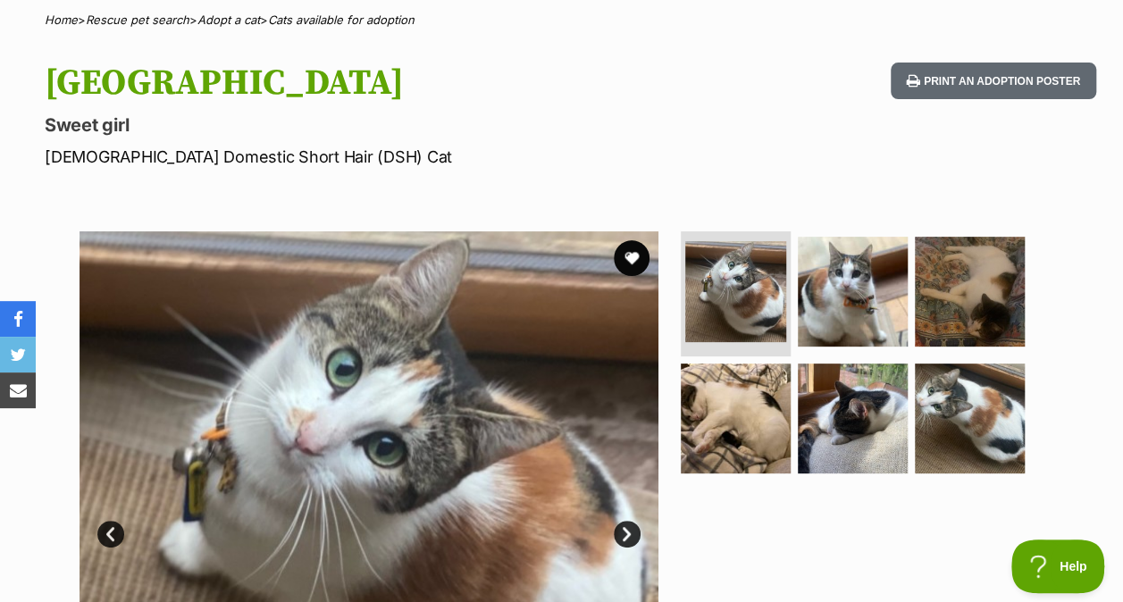
click at [817, 273] on img at bounding box center [853, 292] width 110 height 110
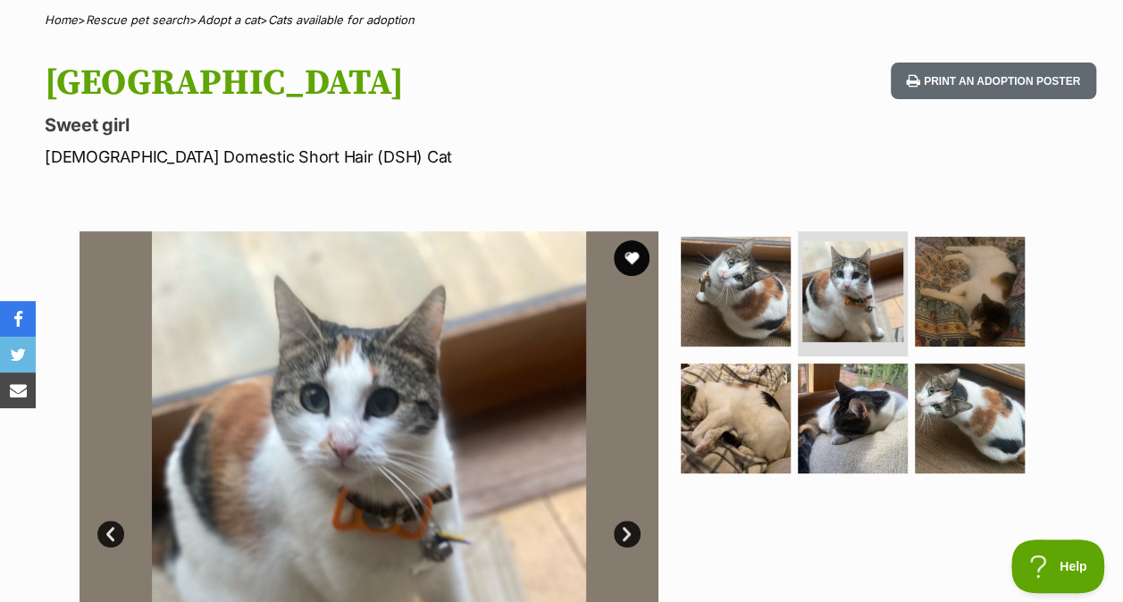
click at [986, 425] on img at bounding box center [970, 419] width 110 height 110
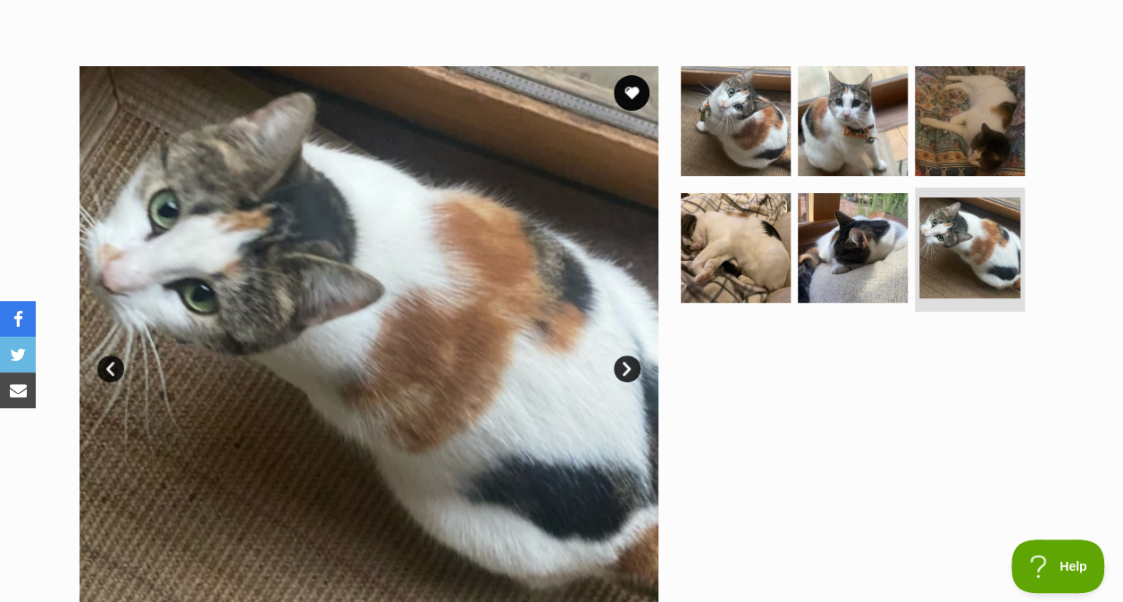
scroll to position [300, 0]
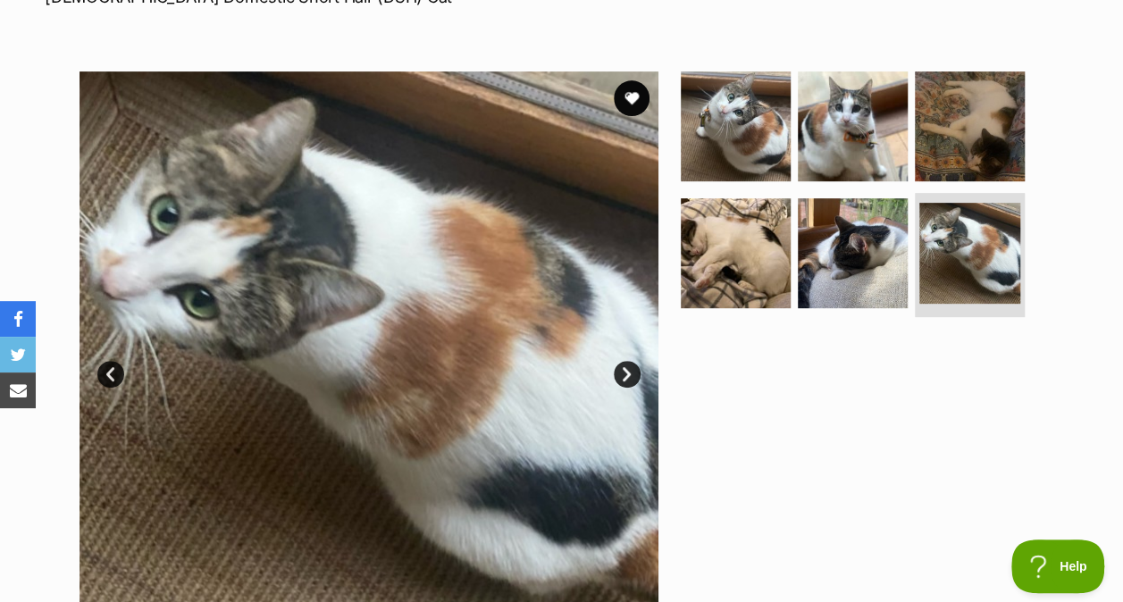
click at [700, 246] on img at bounding box center [736, 253] width 110 height 110
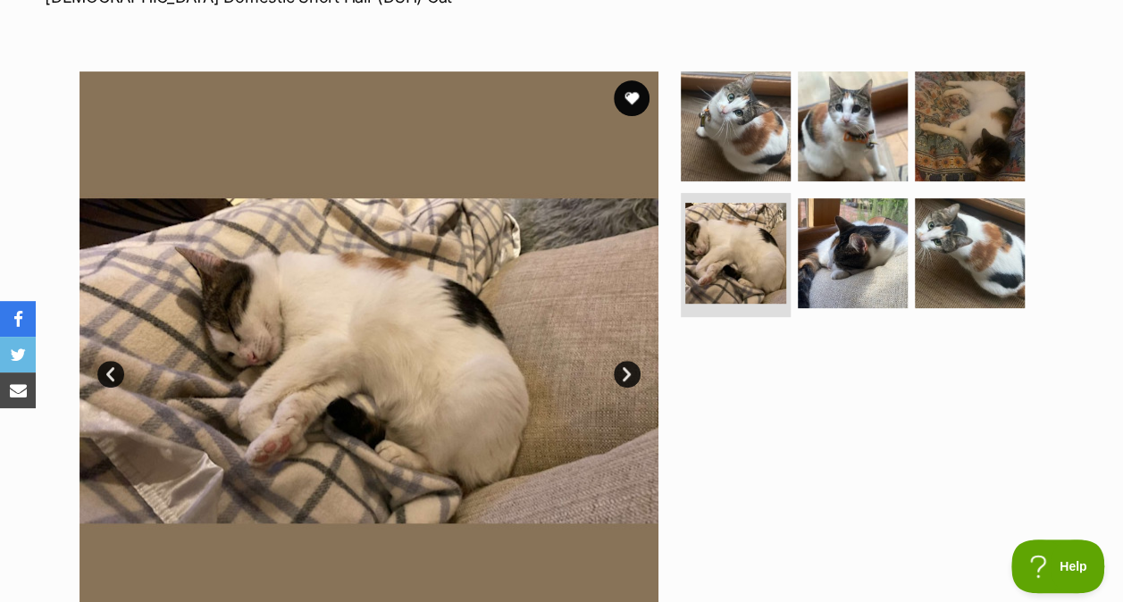
click at [956, 114] on img at bounding box center [970, 126] width 110 height 110
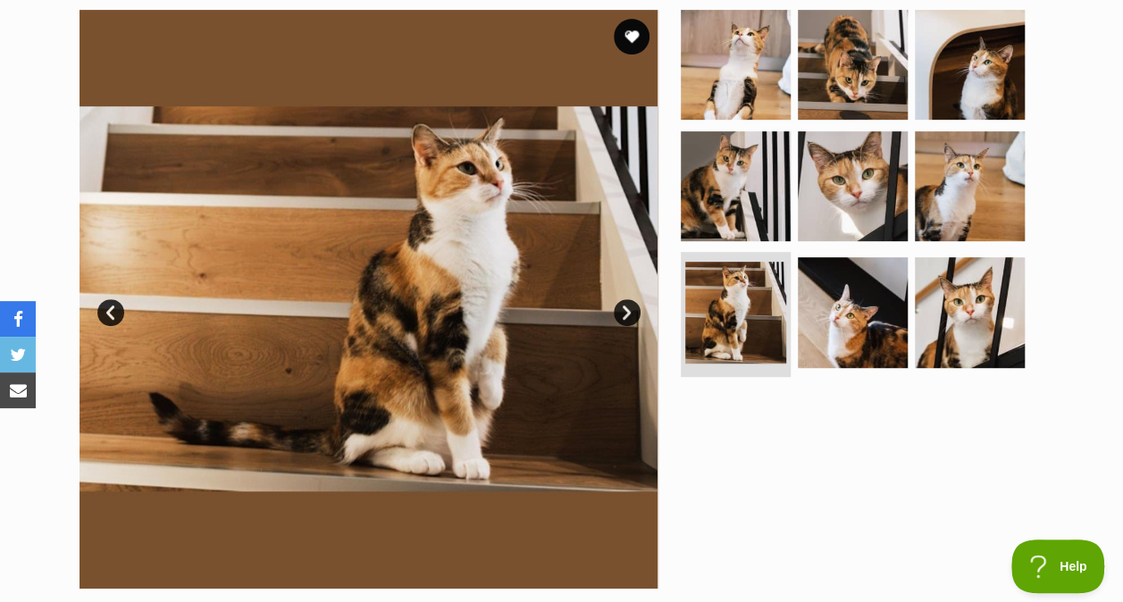
scroll to position [359, 0]
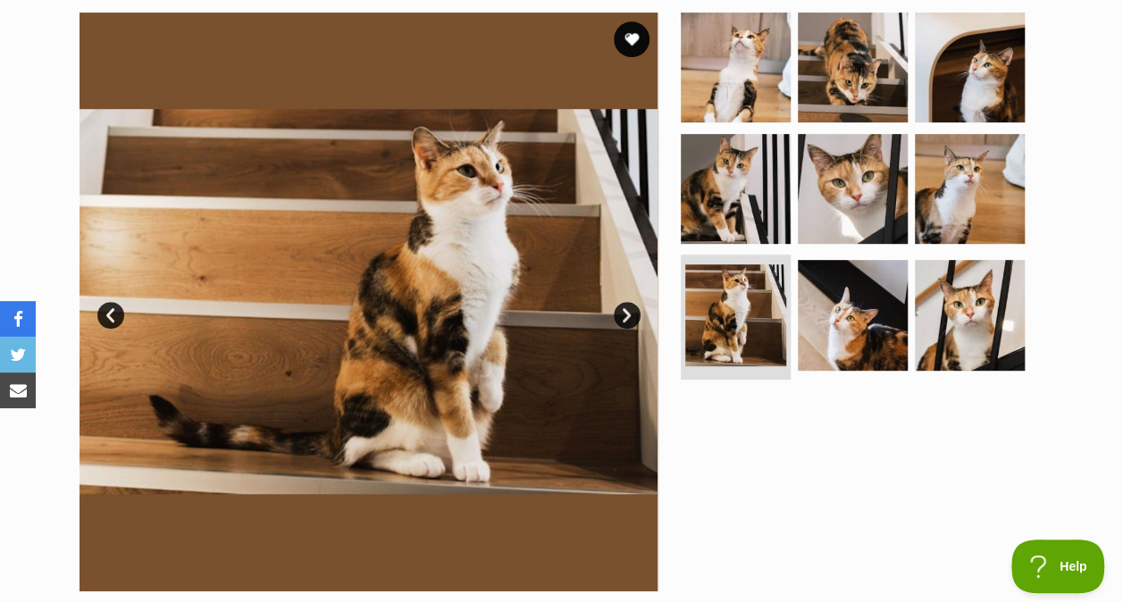
click at [751, 195] on img at bounding box center [736, 189] width 110 height 110
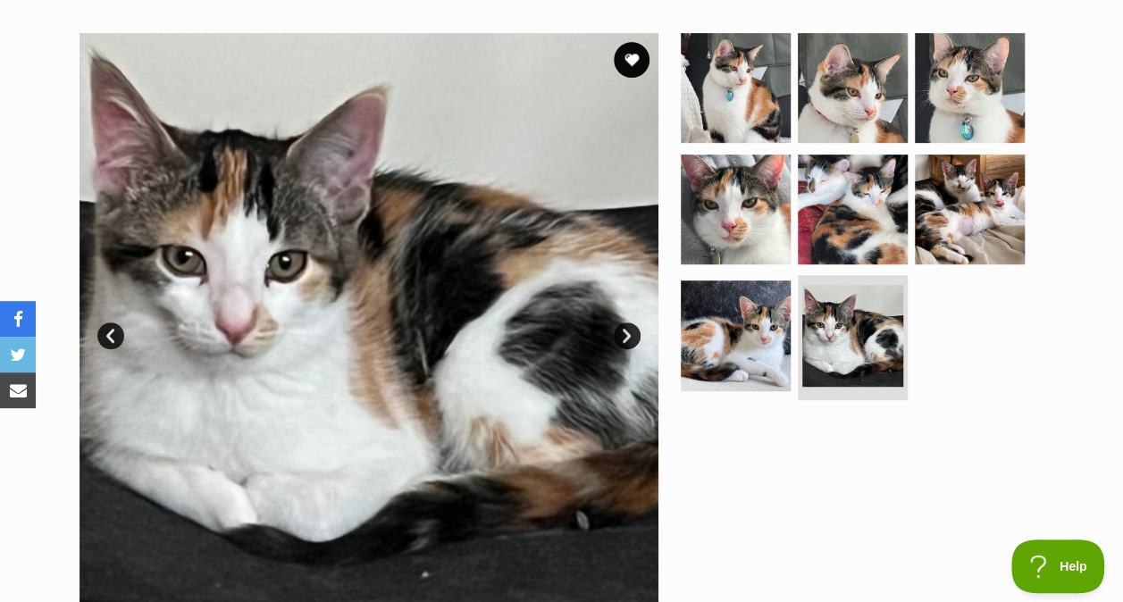
scroll to position [340, 0]
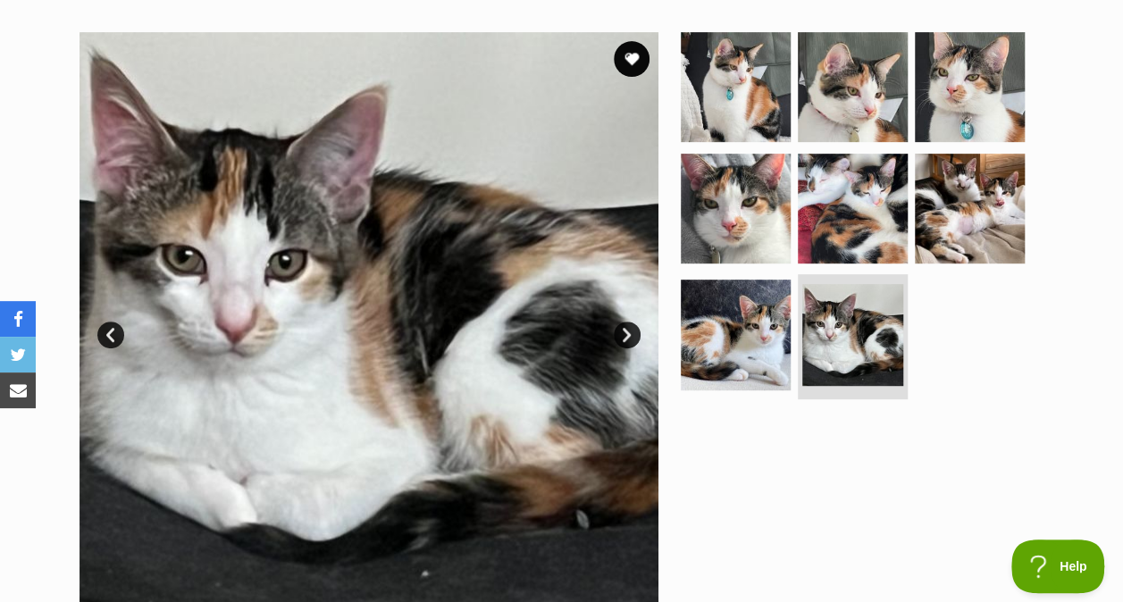
click at [734, 175] on img at bounding box center [736, 209] width 110 height 110
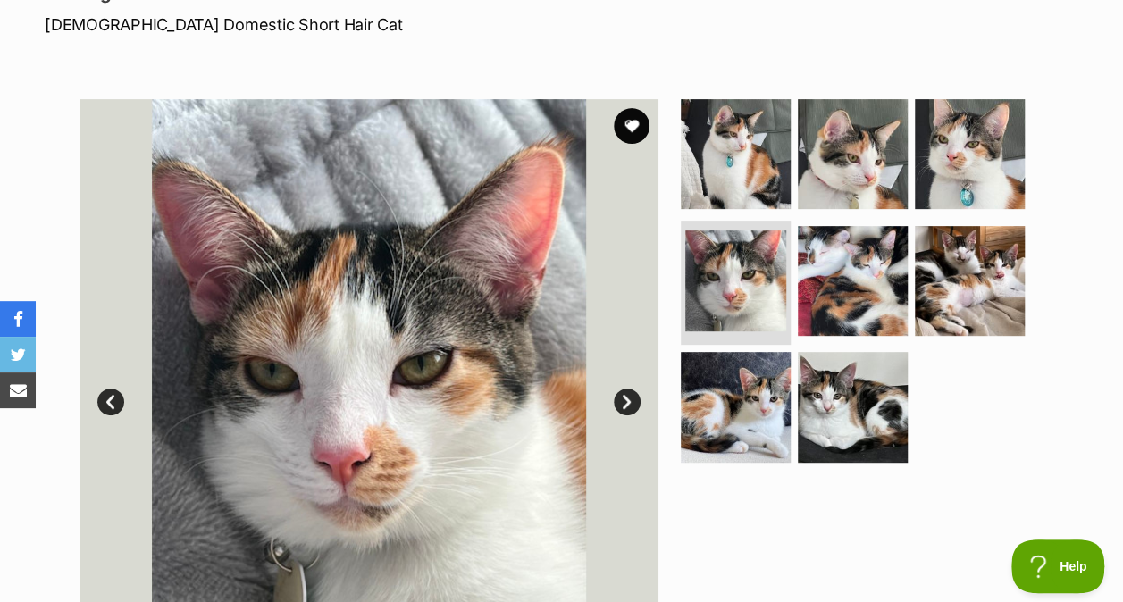
scroll to position [273, 0]
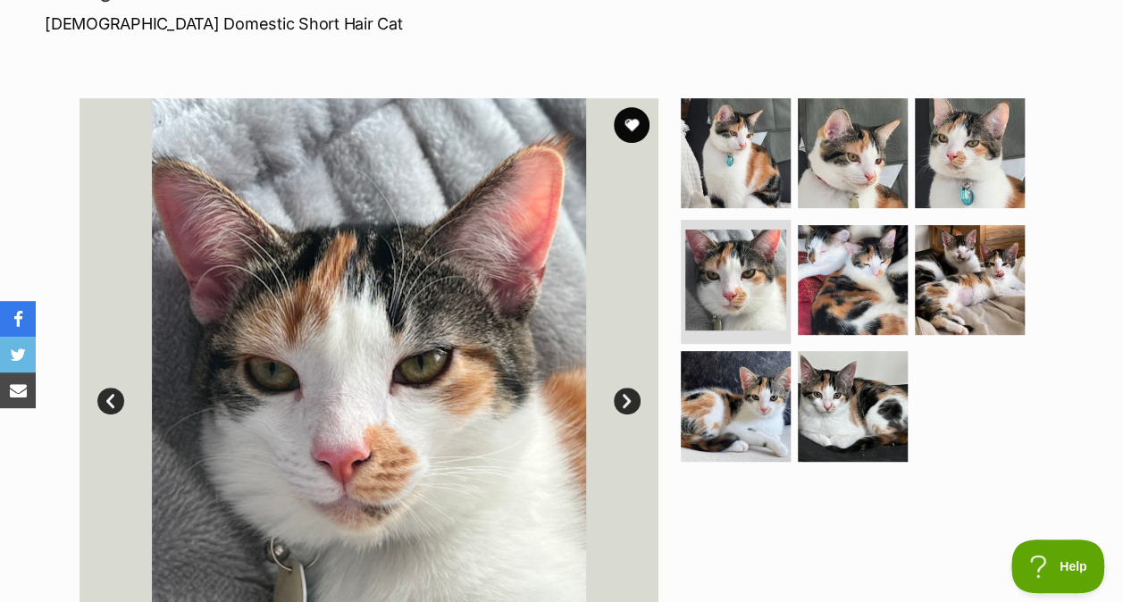
click at [747, 172] on img at bounding box center [736, 153] width 110 height 110
